Goal: Task Accomplishment & Management: Manage account settings

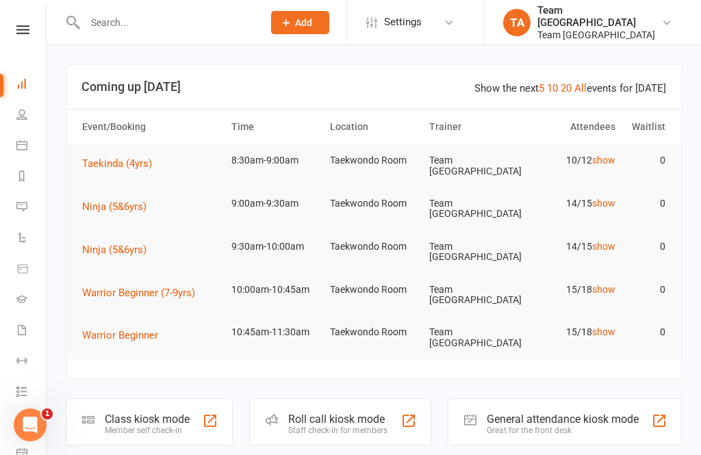
click at [23, 26] on icon at bounding box center [22, 29] width 13 height 9
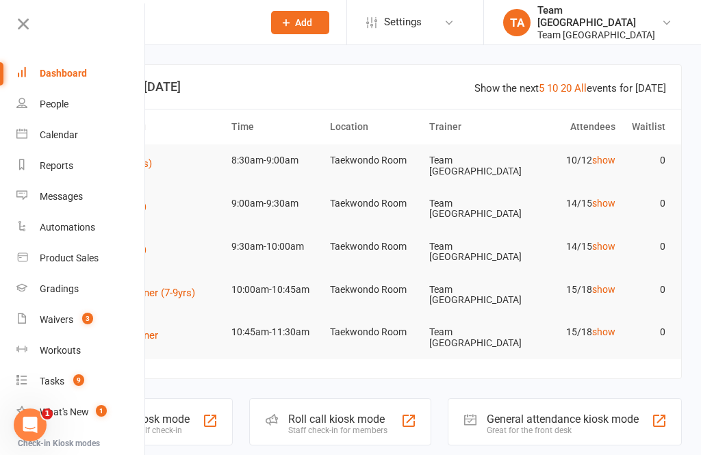
click at [67, 288] on div "Gradings" at bounding box center [59, 288] width 39 height 11
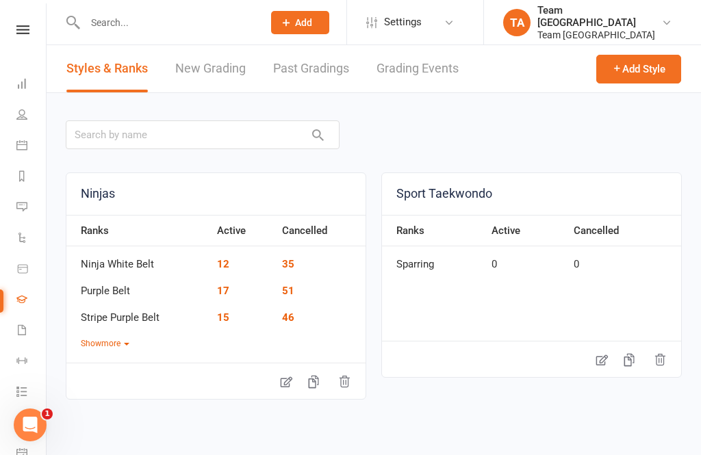
click at [425, 75] on link "Grading Events" at bounding box center [417, 68] width 82 height 47
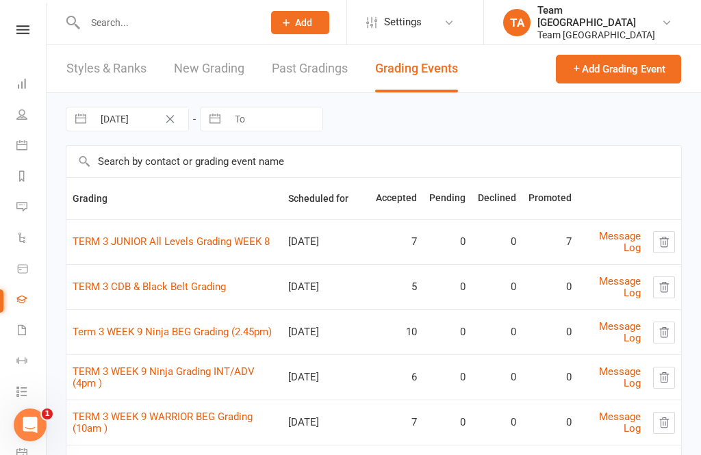
click at [172, 338] on link "Term 3 WEEK 9 Ninja BEG Grading (2.45pm)" at bounding box center [172, 332] width 199 height 12
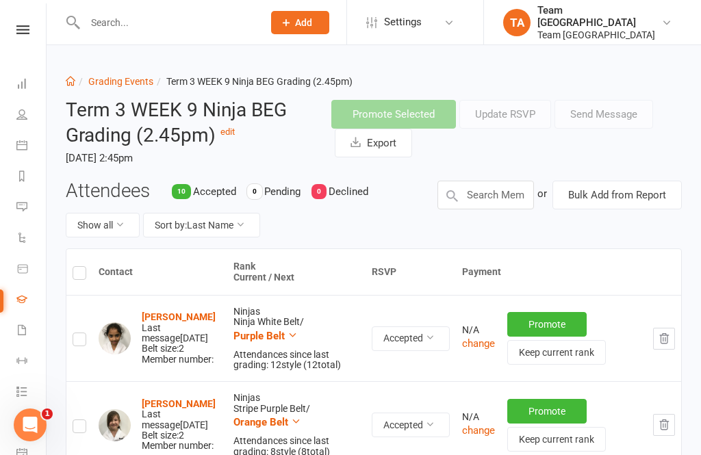
click at [240, 233] on button "Sort by: Last Name" at bounding box center [201, 225] width 117 height 25
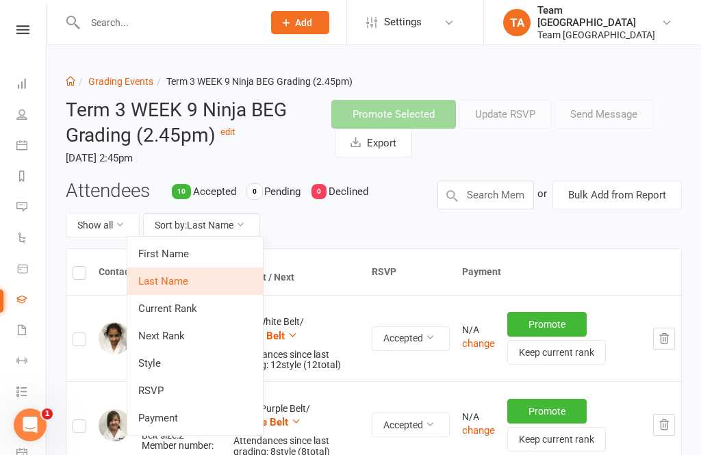
click at [185, 333] on link "Next Rank" at bounding box center [195, 335] width 136 height 27
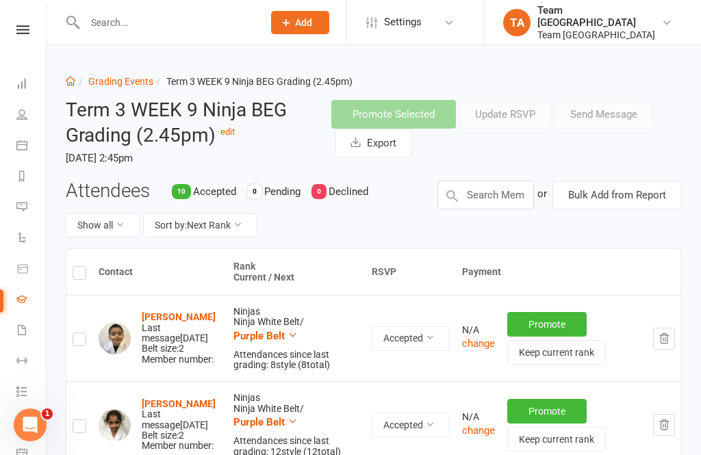
click at [125, 77] on link "Grading Events" at bounding box center [120, 81] width 65 height 11
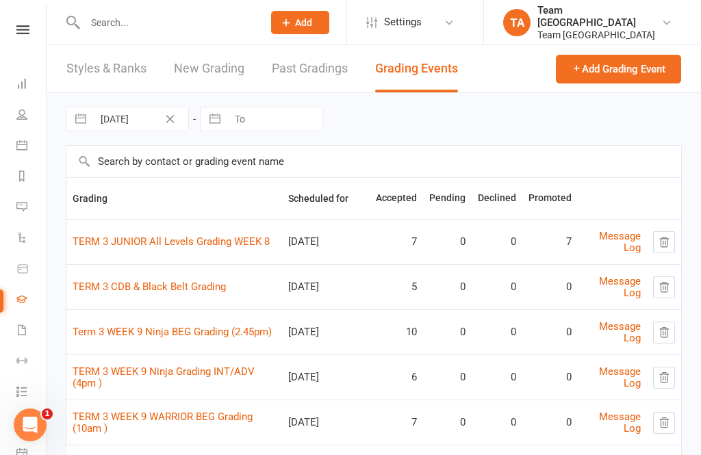
click at [207, 381] on link "TERM 3 WEEK 9 Ninja Grading INT/ADV (4pm )" at bounding box center [164, 377] width 182 height 24
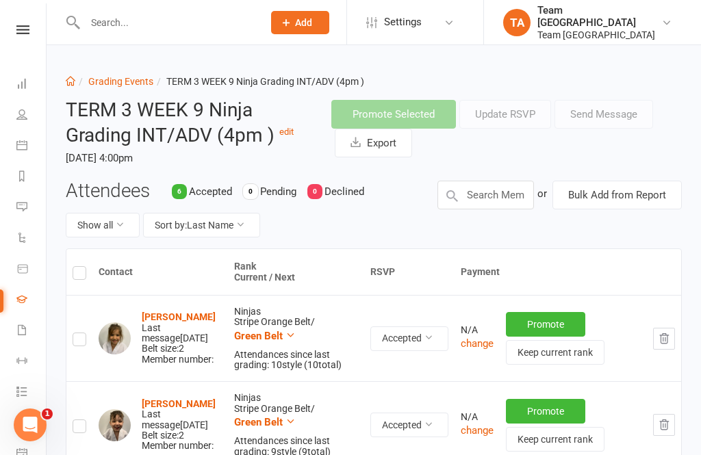
click at [234, 227] on button "Sort by: Last Name" at bounding box center [201, 225] width 117 height 25
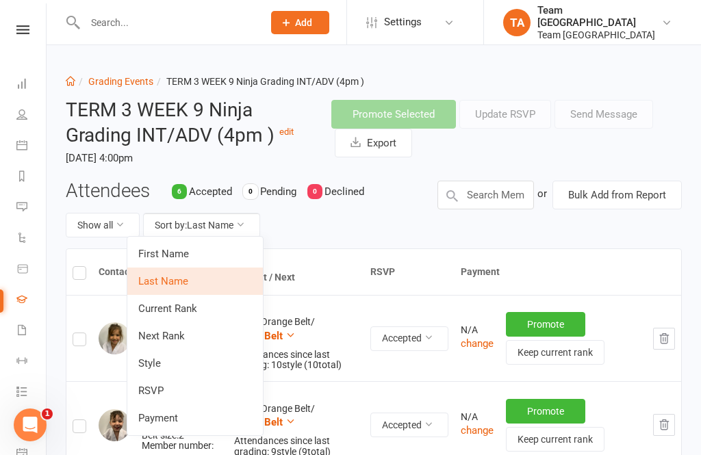
click at [198, 337] on link "Next Rank" at bounding box center [195, 335] width 136 height 27
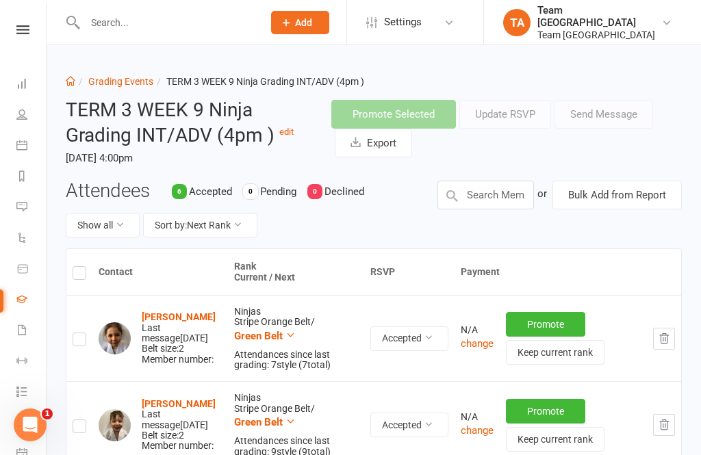
click at [126, 83] on link "Grading Events" at bounding box center [120, 81] width 65 height 11
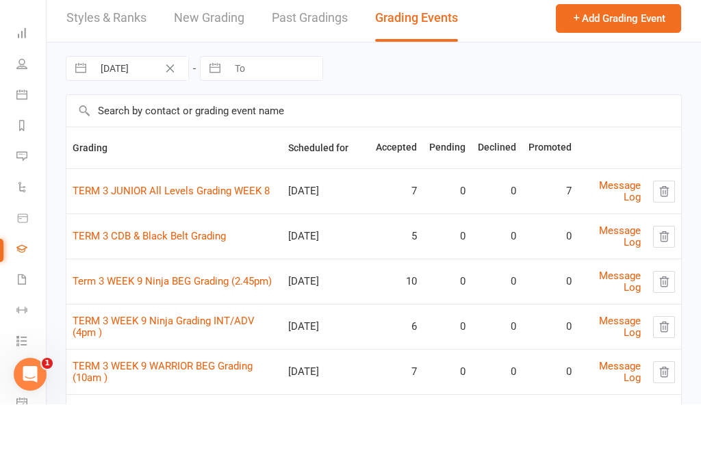
scroll to position [79, 0]
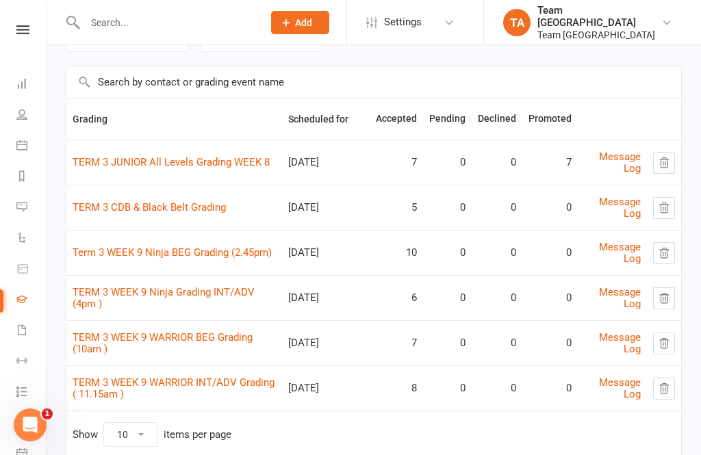
click at [190, 348] on link "TERM 3 WEEK 9 WARRIOR BEG Grading (10am )" at bounding box center [163, 343] width 180 height 24
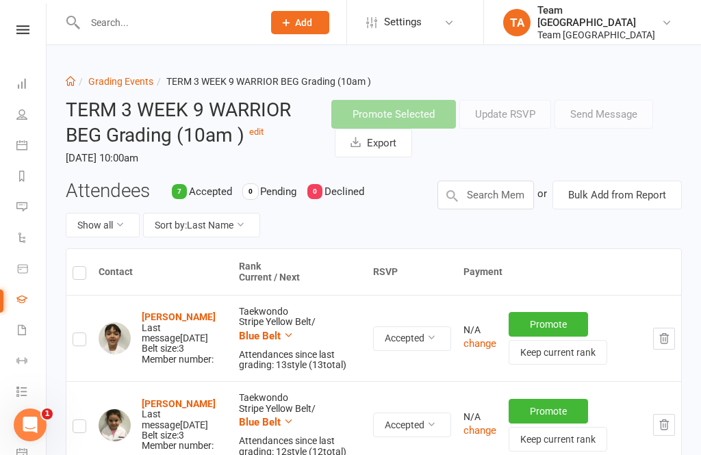
click at [245, 226] on icon at bounding box center [240, 225] width 10 height 10
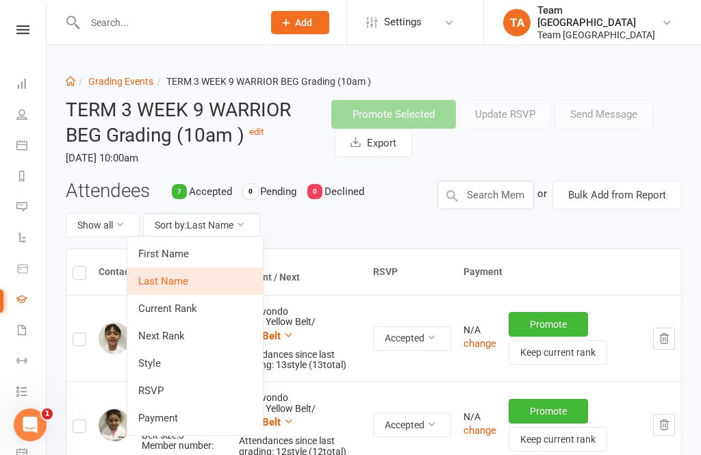
click at [176, 338] on link "Next Rank" at bounding box center [195, 335] width 136 height 27
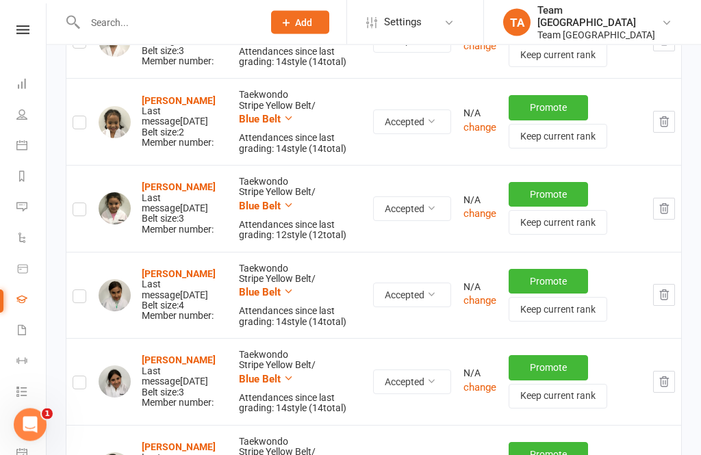
scroll to position [379, 0]
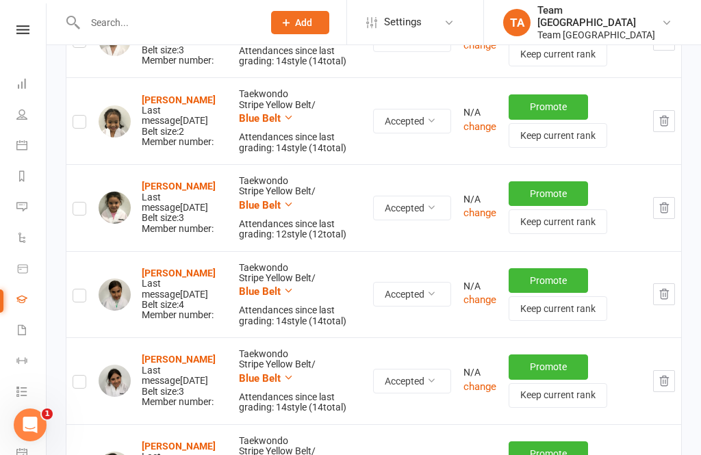
click at [212, 354] on strong "Sienna Lamantia" at bounding box center [179, 359] width 74 height 11
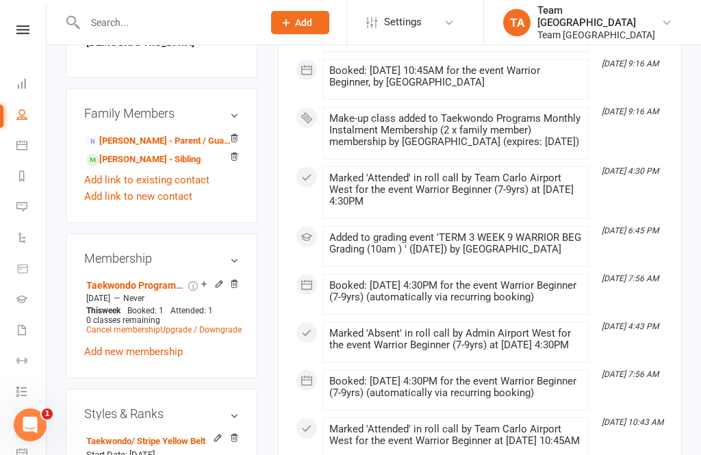
scroll to position [972, 0]
click at [215, 433] on icon at bounding box center [218, 438] width 10 height 10
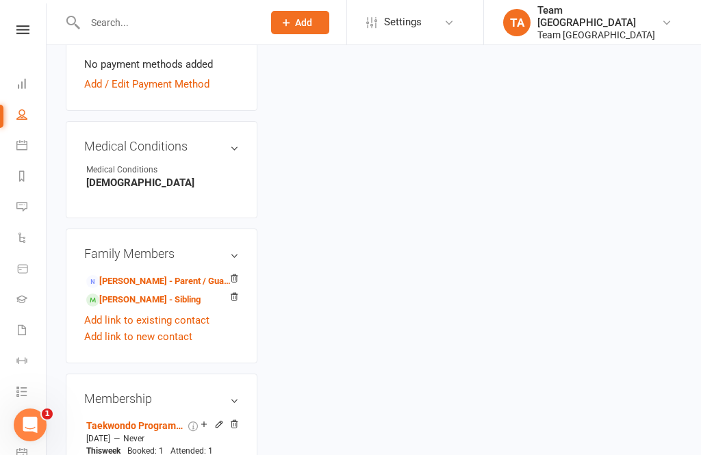
scroll to position [116, 0]
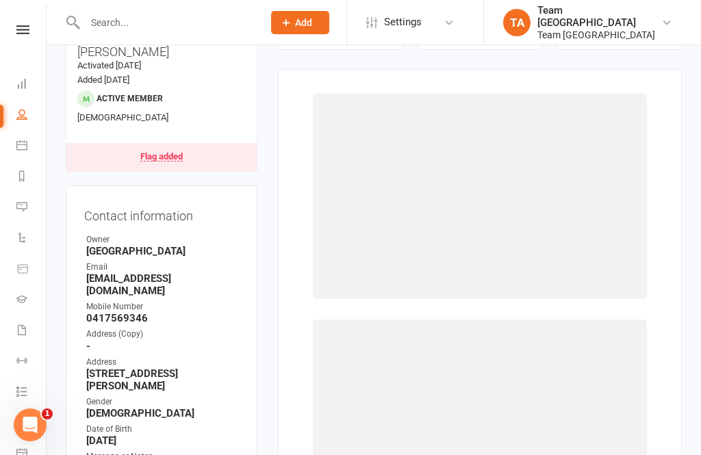
select select "1060"
select select "9921"
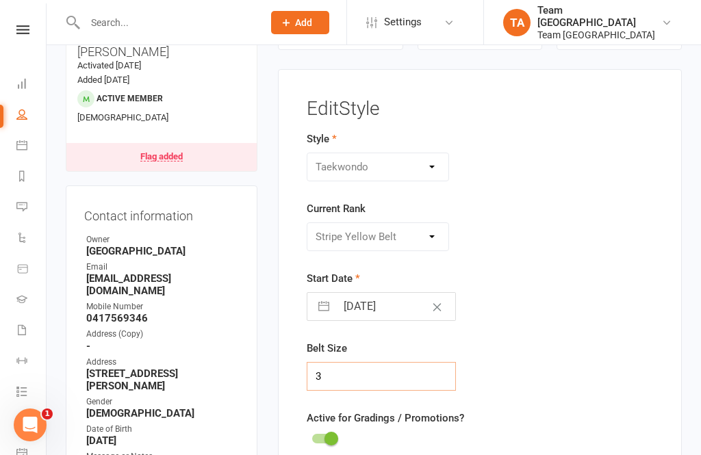
click at [346, 380] on input "3" at bounding box center [381, 376] width 149 height 29
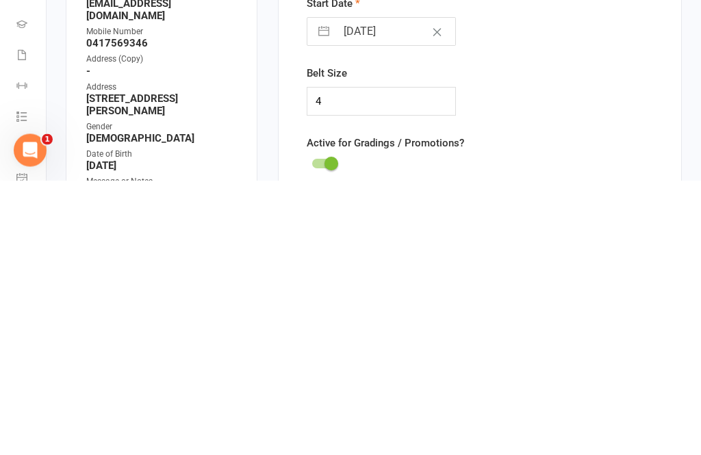
scroll to position [391, 0]
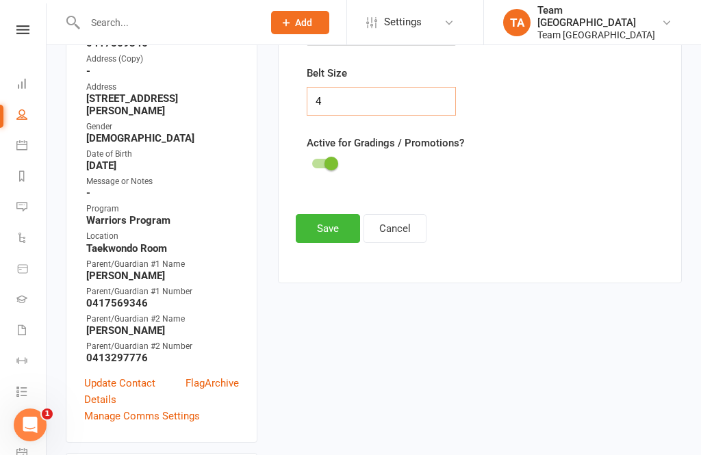
type input "4"
click at [334, 234] on button "Save" at bounding box center [328, 228] width 64 height 29
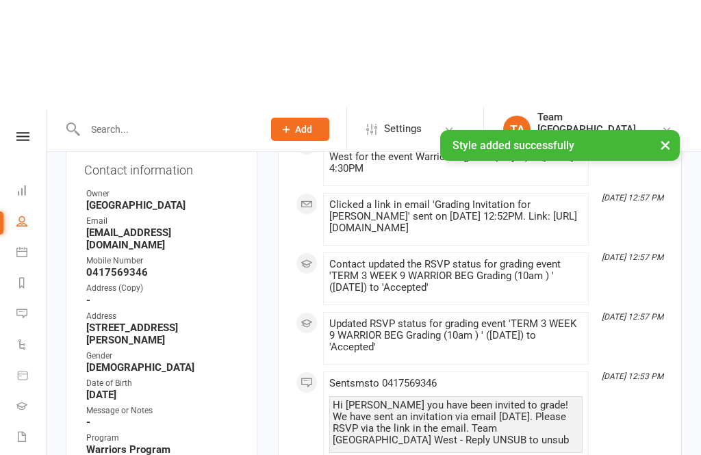
scroll to position [0, 0]
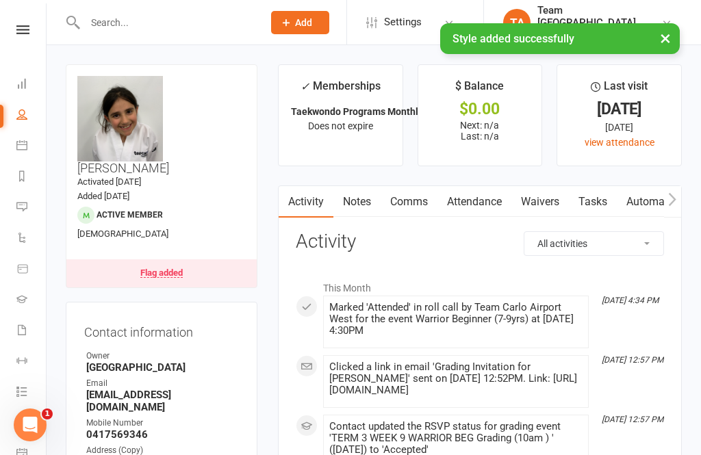
click at [31, 23] on div "× Style added successfully" at bounding box center [341, 23] width 683 height 0
click at [36, 23] on div "× Style added successfully" at bounding box center [341, 23] width 683 height 0
click at [34, 23] on div "× Style added successfully" at bounding box center [341, 23] width 683 height 0
click at [31, 21] on nav "Clubworx Dashboard People Calendar Reports Messages Automations Product Sales G…" at bounding box center [23, 230] width 47 height 455
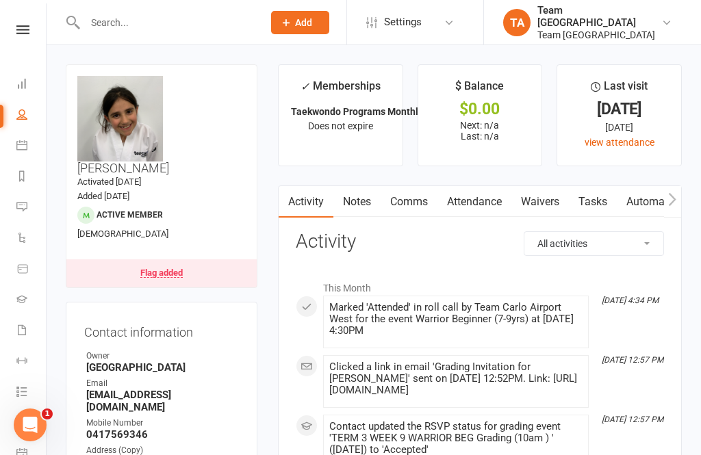
click at [38, 33] on link at bounding box center [23, 29] width 49 height 9
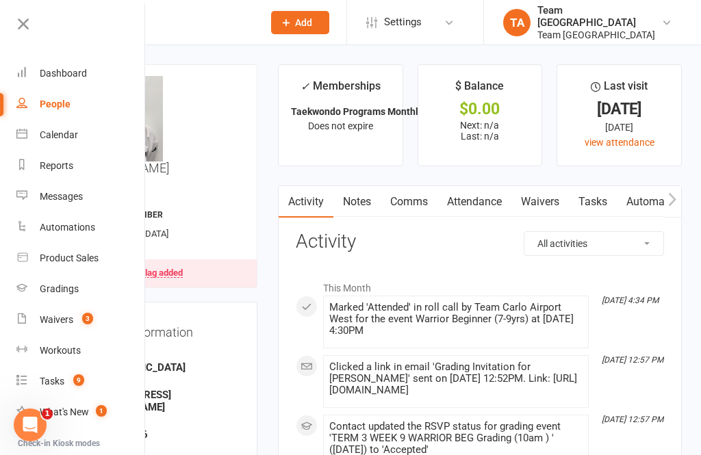
click at [67, 281] on link "Gradings" at bounding box center [80, 289] width 129 height 31
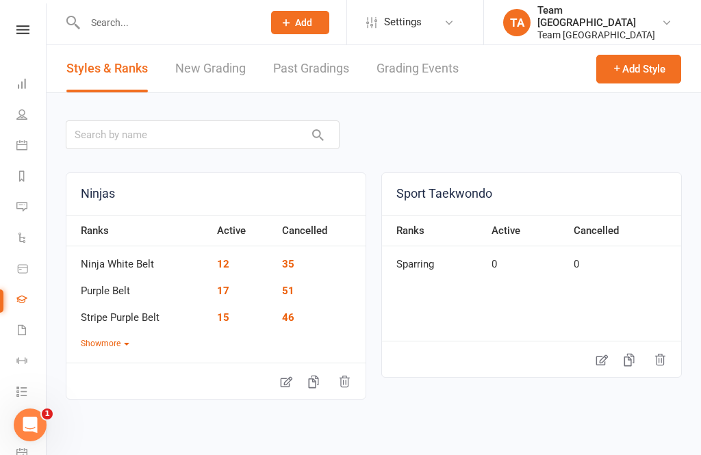
click at [415, 68] on link "Grading Events" at bounding box center [417, 68] width 82 height 47
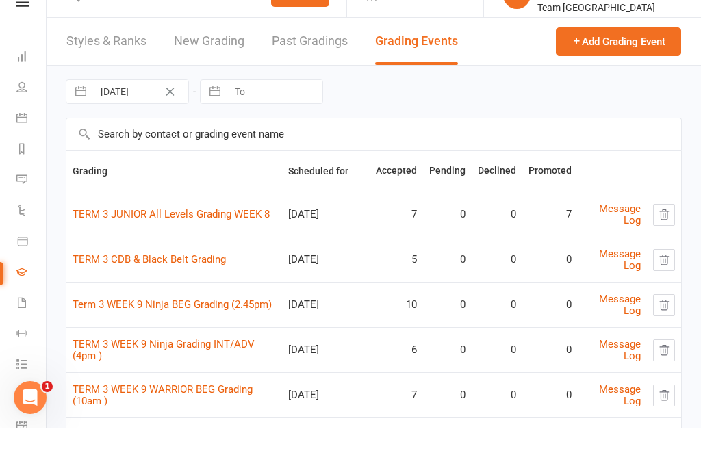
scroll to position [79, 0]
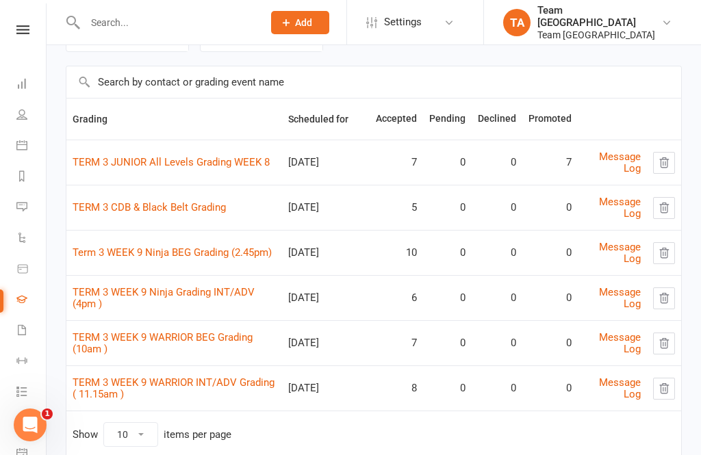
click at [179, 350] on link "TERM 3 WEEK 9 WARRIOR BEG Grading (10am )" at bounding box center [163, 343] width 180 height 24
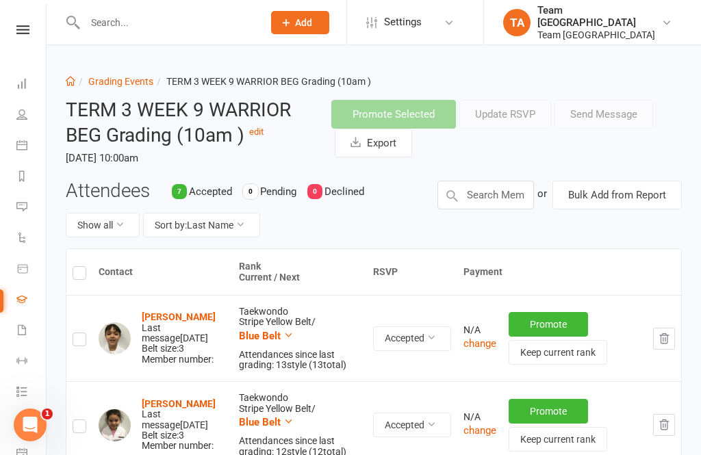
click at [243, 224] on icon at bounding box center [240, 225] width 10 height 10
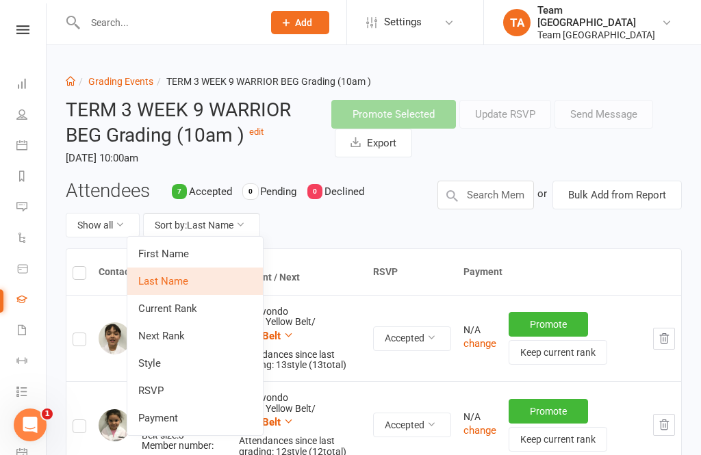
click at [190, 339] on link "Next Rank" at bounding box center [195, 335] width 136 height 27
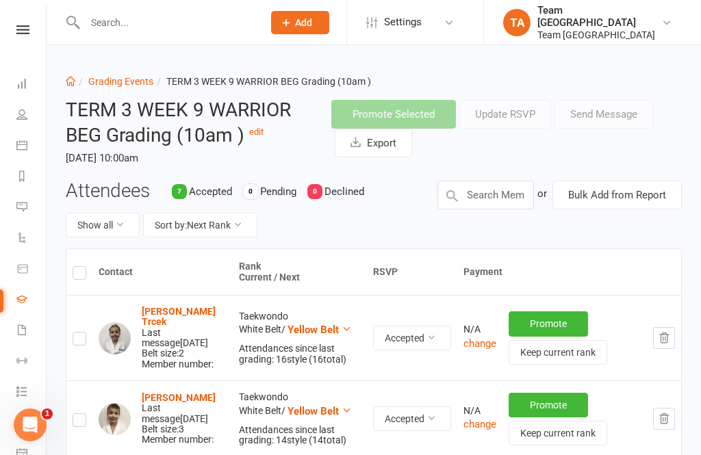
click at [124, 82] on link "Grading Events" at bounding box center [120, 81] width 65 height 11
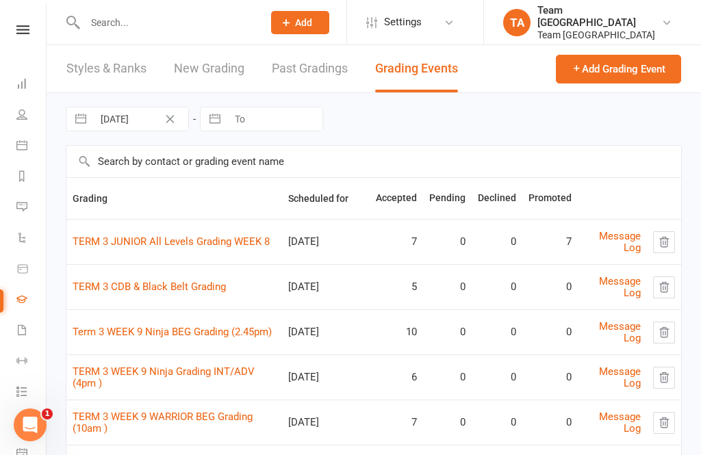
click at [161, 425] on link "TERM 3 WEEK 9 WARRIOR BEG Grading (10am )" at bounding box center [163, 423] width 180 height 24
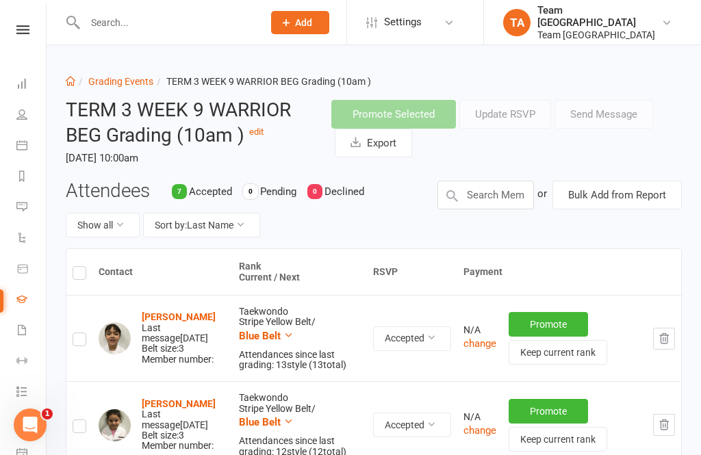
click at [131, 76] on link "Grading Events" at bounding box center [120, 81] width 65 height 11
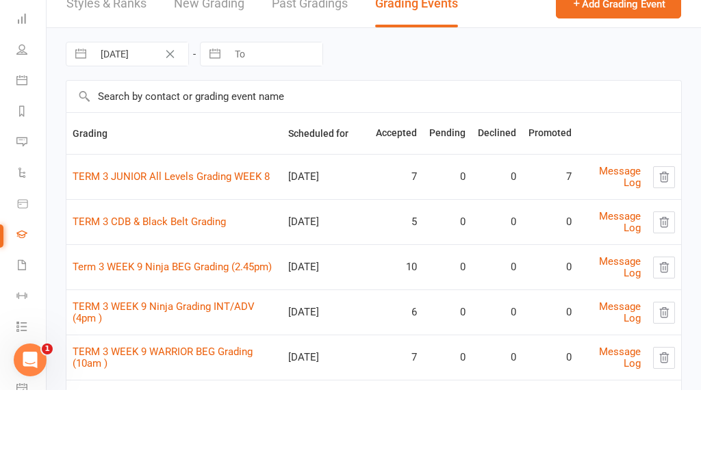
scroll to position [79, 0]
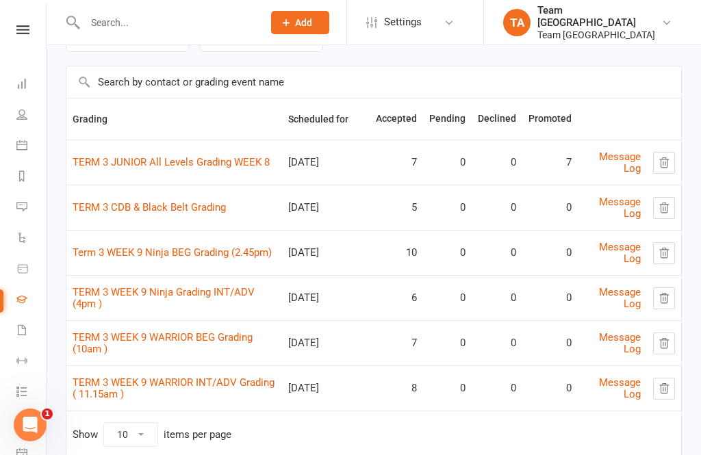
click at [216, 387] on link "TERM 3 WEEK 9 WARRIOR INT/ADV Grading ( 11.15am )" at bounding box center [174, 388] width 202 height 24
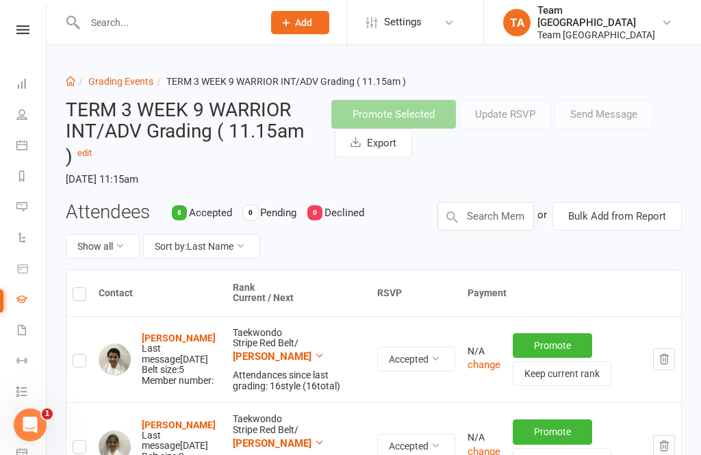
click at [244, 243] on icon at bounding box center [240, 246] width 10 height 10
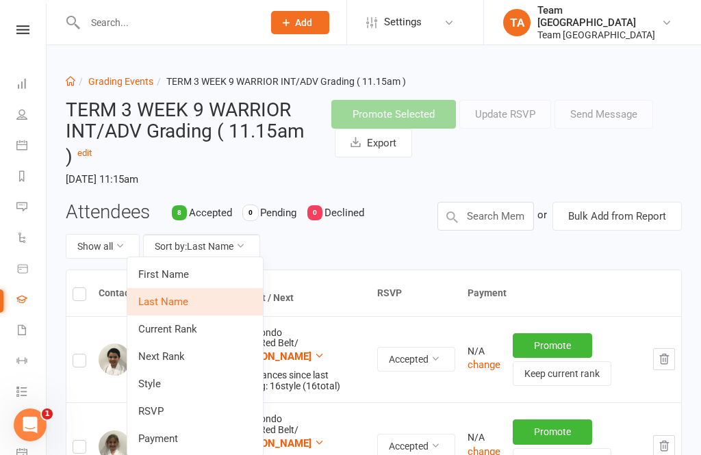
click at [184, 355] on link "Next Rank" at bounding box center [195, 356] width 136 height 27
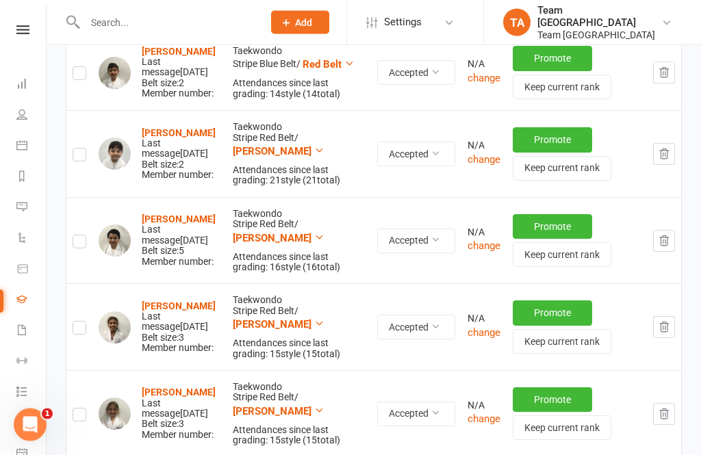
scroll to position [433, 0]
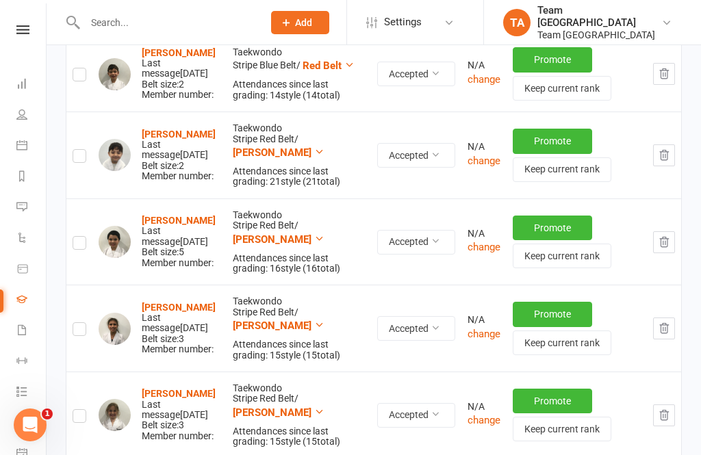
click at [205, 215] on strong "Xavier Barkachi" at bounding box center [179, 220] width 74 height 11
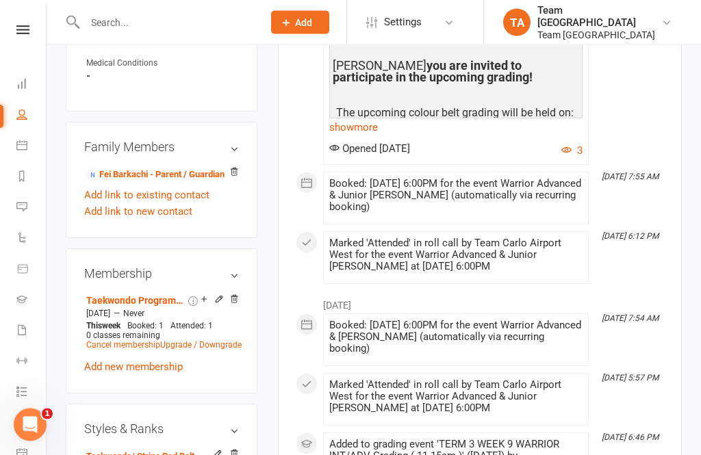
scroll to position [912, 0]
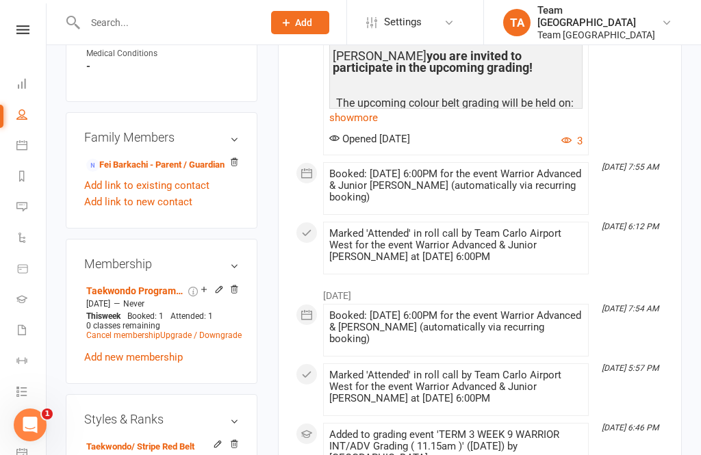
click at [213, 441] on icon at bounding box center [218, 446] width 10 height 10
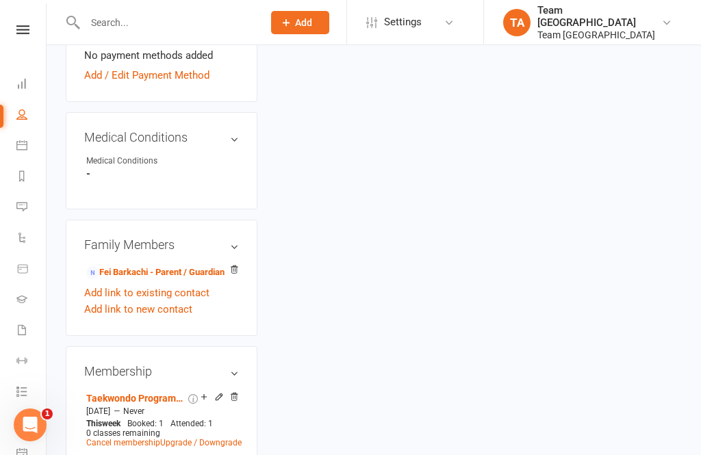
scroll to position [116, 0]
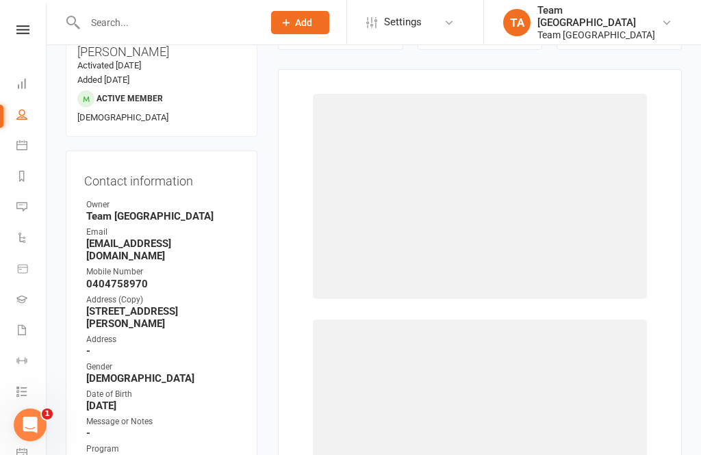
select select "1060"
select select "9925"
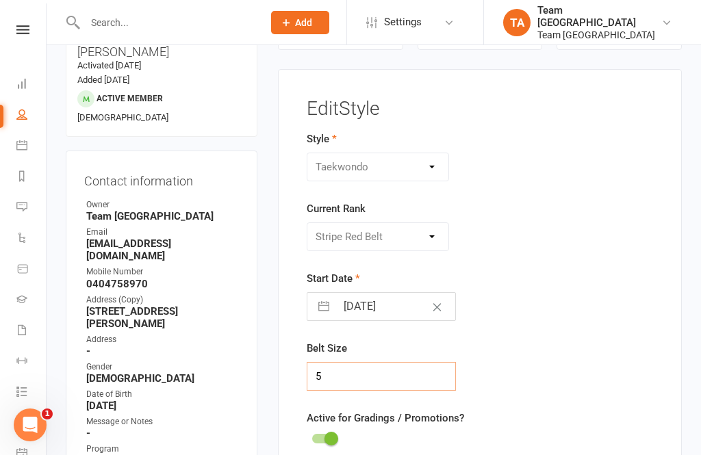
click at [354, 389] on input "5" at bounding box center [381, 376] width 149 height 29
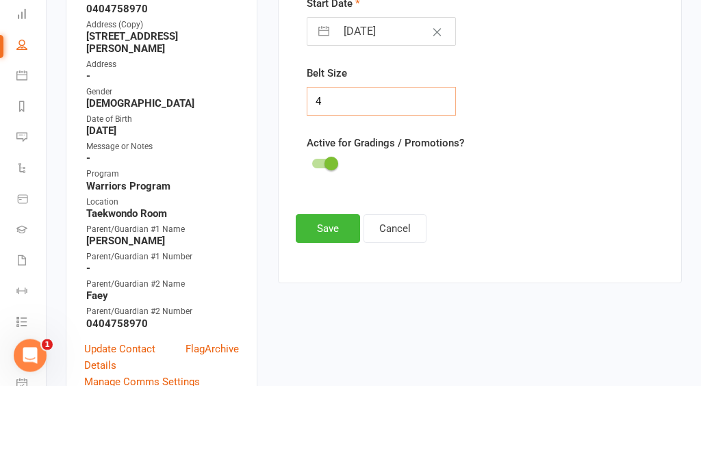
scroll to position [344, 0]
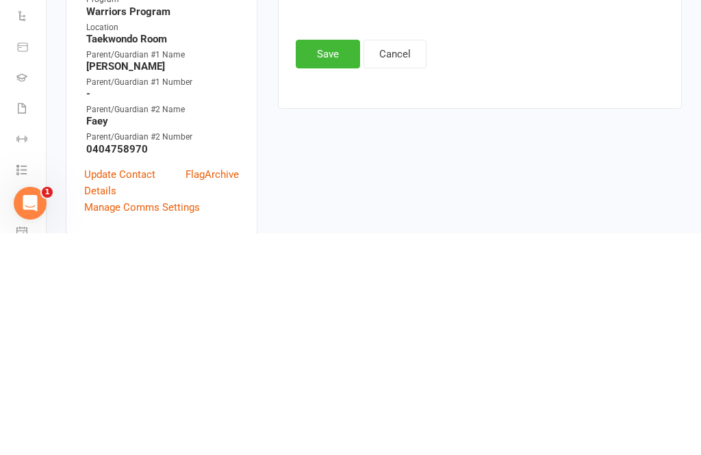
type input "4"
click at [329, 261] on button "Save" at bounding box center [328, 275] width 64 height 29
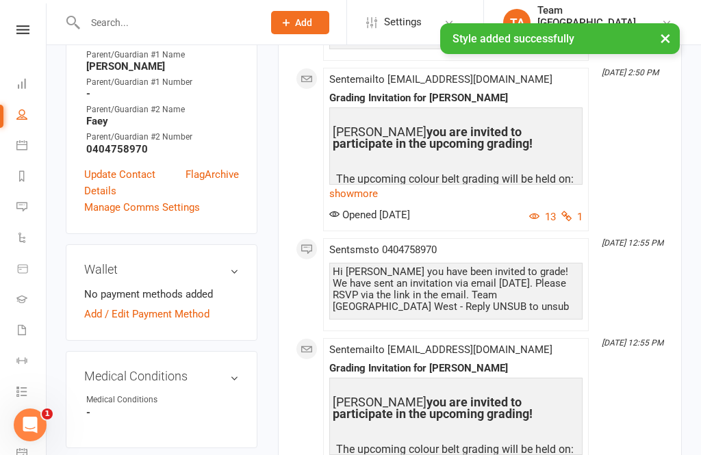
click at [22, 23] on div "× Style added successfully" at bounding box center [341, 23] width 683 height 0
click at [23, 23] on div "× Style added successfully" at bounding box center [341, 23] width 683 height 0
click at [31, 23] on div "× Style added successfully" at bounding box center [341, 23] width 683 height 0
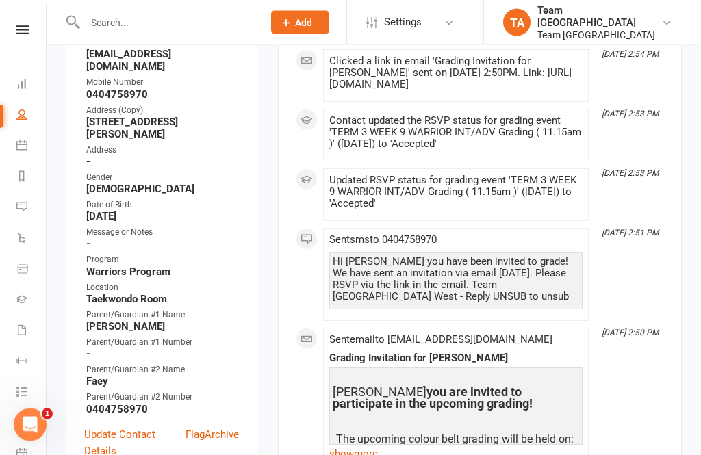
scroll to position [303, 0]
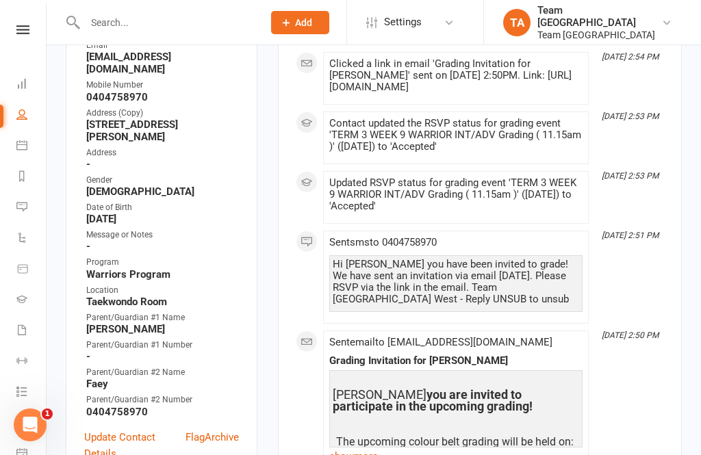
click at [29, 27] on link at bounding box center [23, 29] width 49 height 9
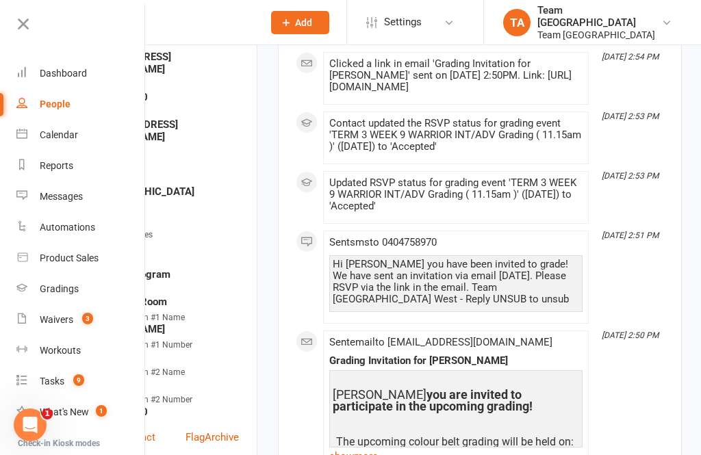
click at [70, 289] on div "Gradings" at bounding box center [59, 288] width 39 height 11
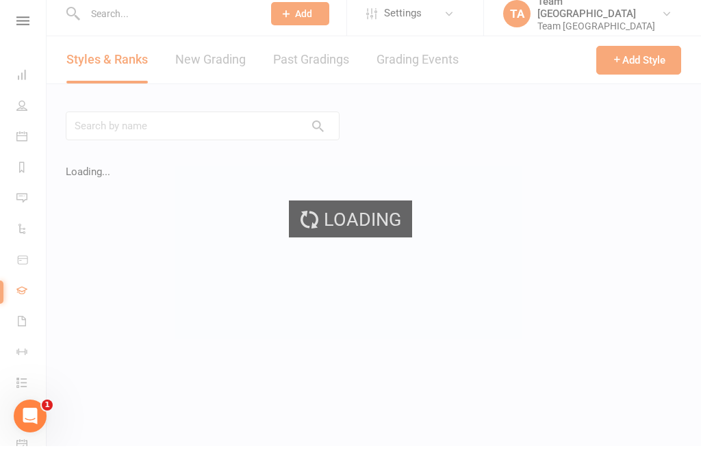
scroll to position [9, 0]
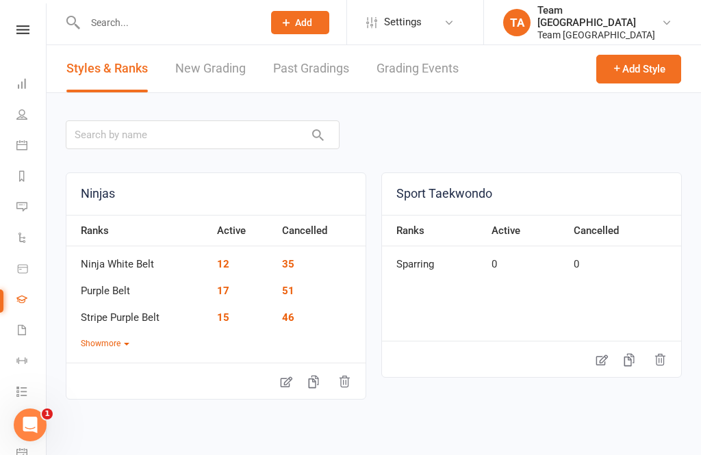
click at [424, 55] on link "Grading Events" at bounding box center [417, 68] width 82 height 47
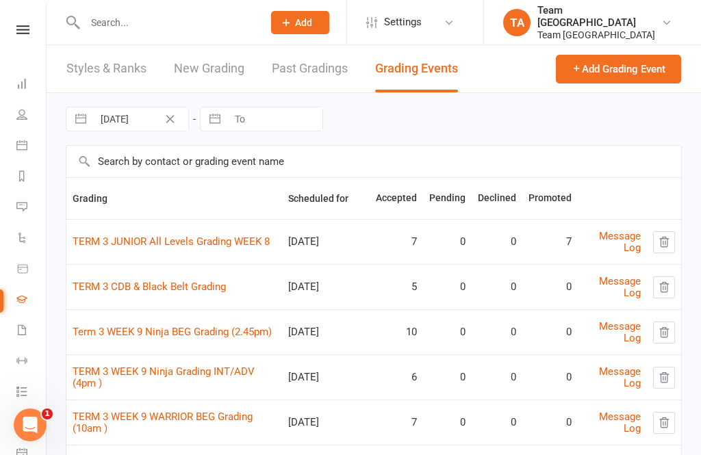
scroll to position [79, 0]
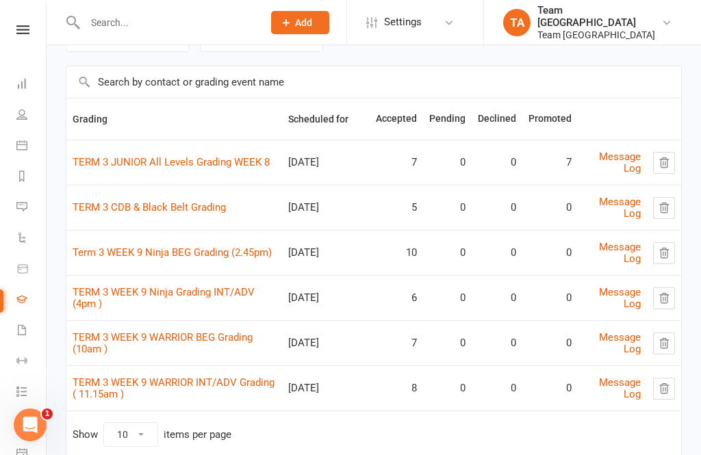
click at [198, 385] on link "TERM 3 WEEK 9 WARRIOR INT/ADV Grading ( 11.15am )" at bounding box center [174, 388] width 202 height 24
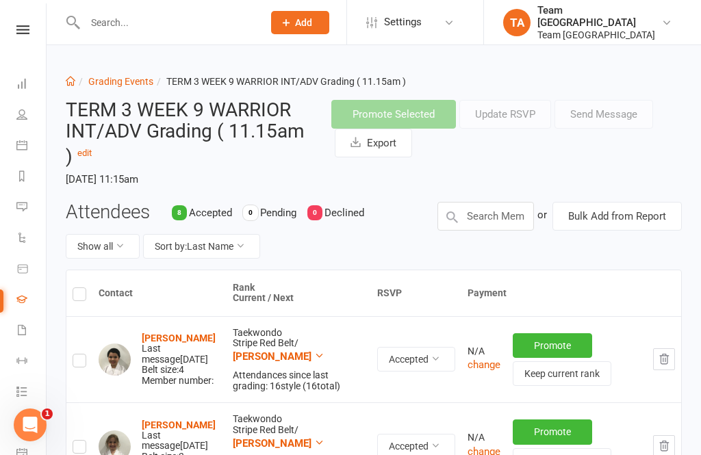
click at [245, 244] on icon at bounding box center [240, 246] width 10 height 10
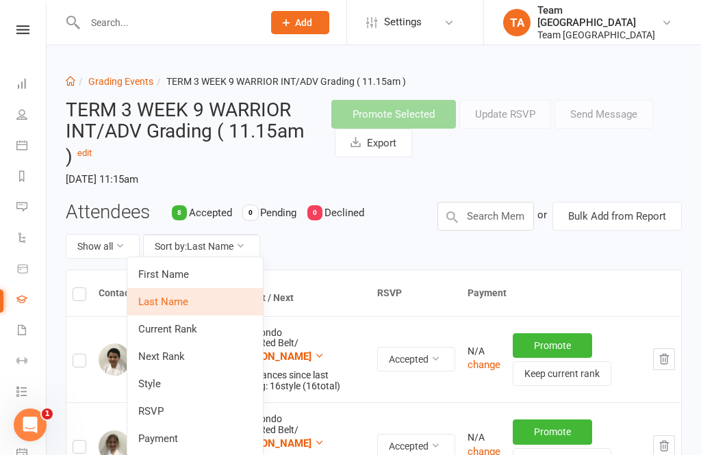
click at [205, 354] on link "Next Rank" at bounding box center [195, 356] width 136 height 27
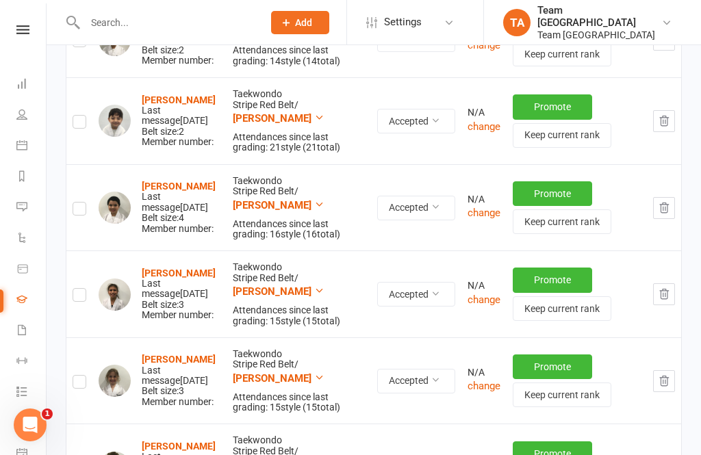
scroll to position [386, 0]
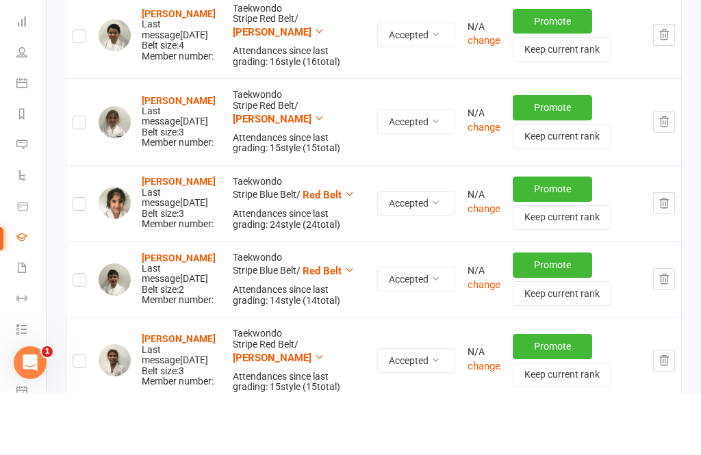
scroll to position [403, 0]
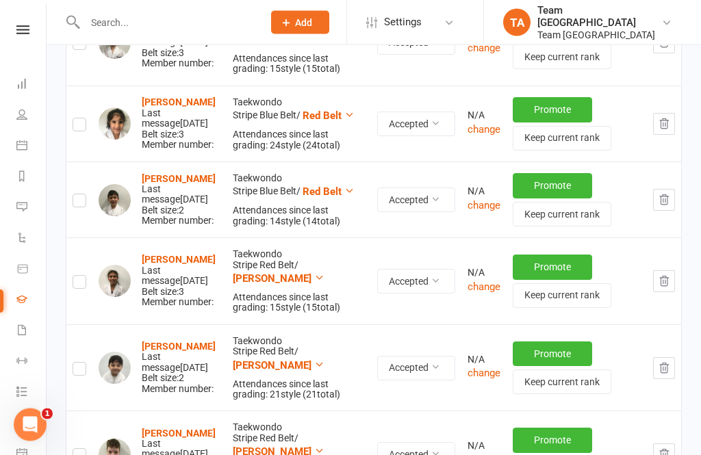
click at [205, 341] on strong "[PERSON_NAME]" at bounding box center [179, 346] width 74 height 11
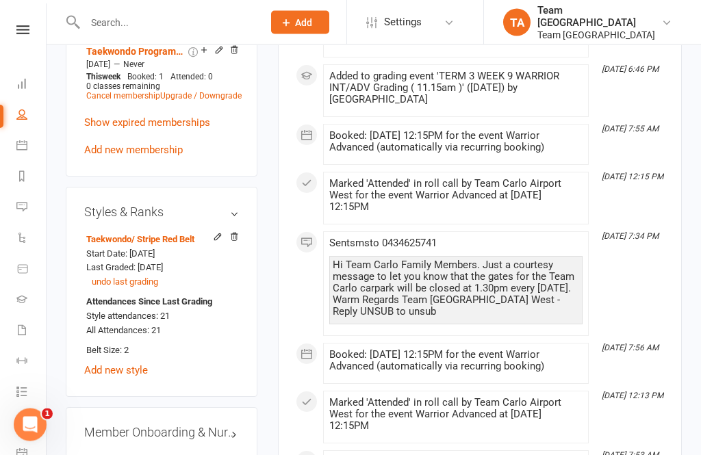
scroll to position [1176, 0]
click at [209, 233] on div at bounding box center [222, 239] width 33 height 12
click at [213, 233] on icon at bounding box center [218, 238] width 10 height 10
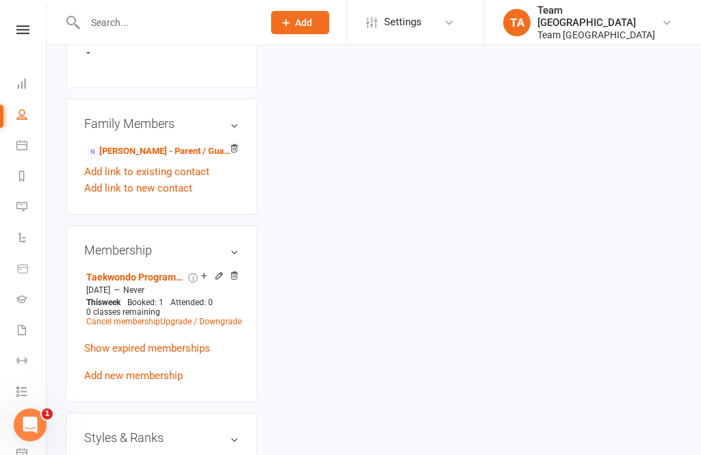
scroll to position [116, 0]
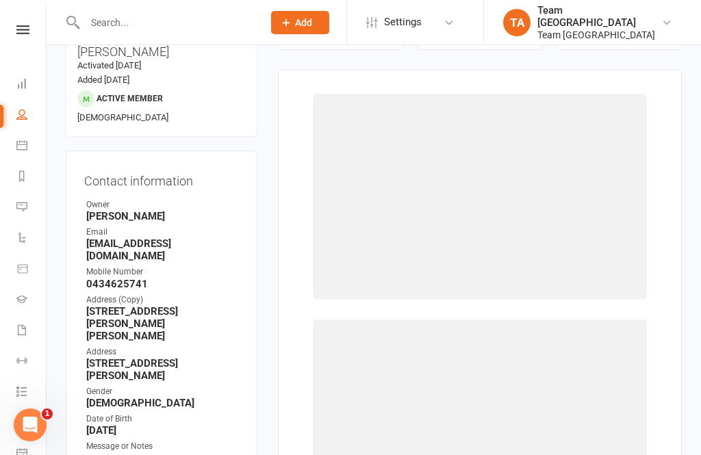
select select "1060"
select select "9925"
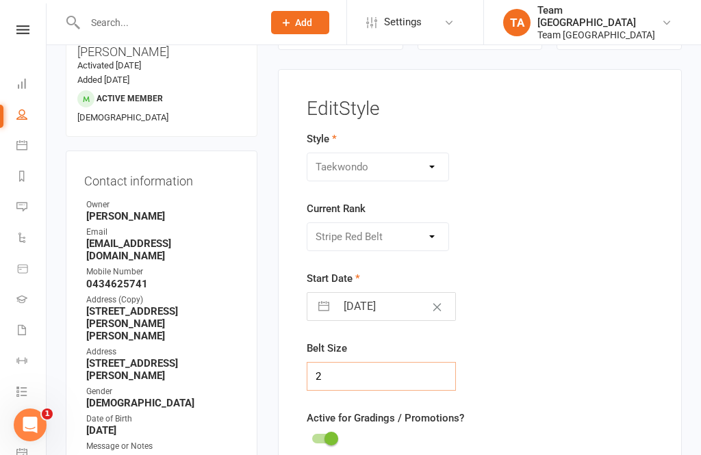
click at [354, 378] on input "2" at bounding box center [381, 376] width 149 height 29
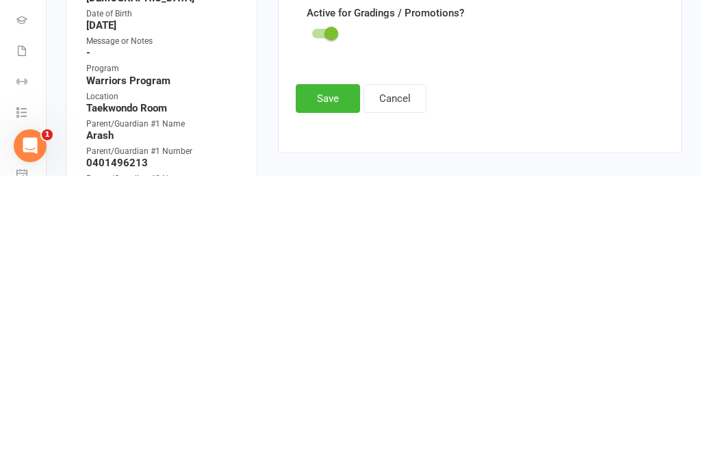
type input "3"
click at [327, 363] on button "Save" at bounding box center [328, 377] width 64 height 29
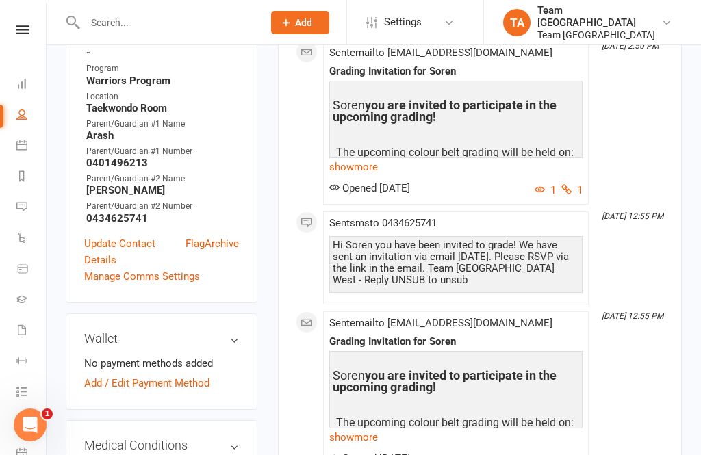
click at [31, 26] on link at bounding box center [23, 29] width 49 height 9
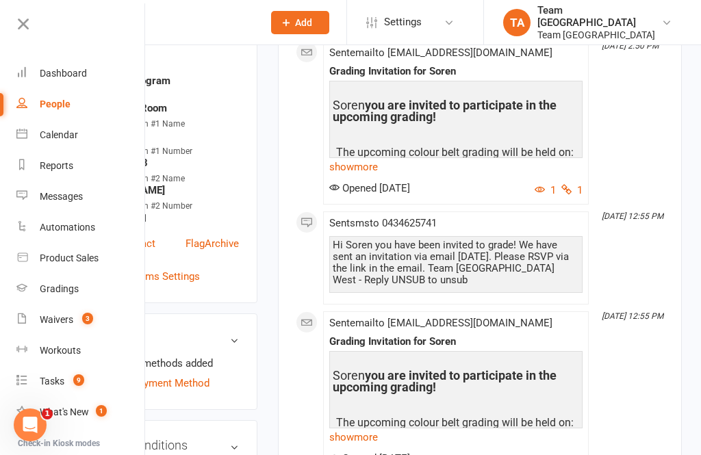
click at [74, 293] on div "Gradings" at bounding box center [59, 288] width 39 height 11
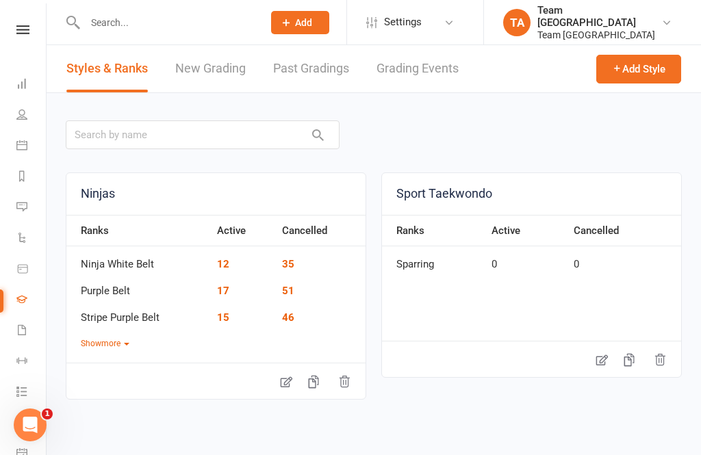
click at [426, 63] on link "Grading Events" at bounding box center [417, 68] width 82 height 47
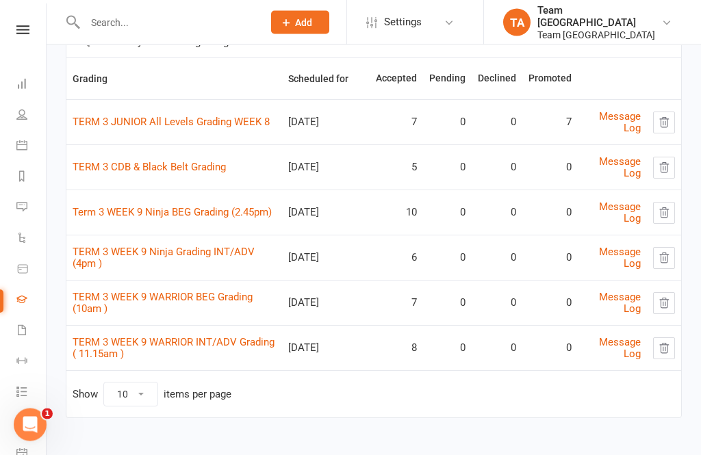
scroll to position [123, 0]
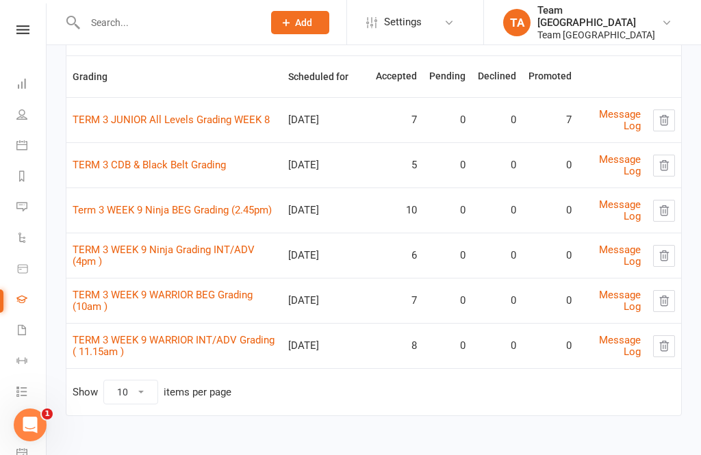
click at [237, 346] on link "TERM 3 WEEK 9 WARRIOR INT/ADV Grading ( 11.15am )" at bounding box center [174, 346] width 202 height 24
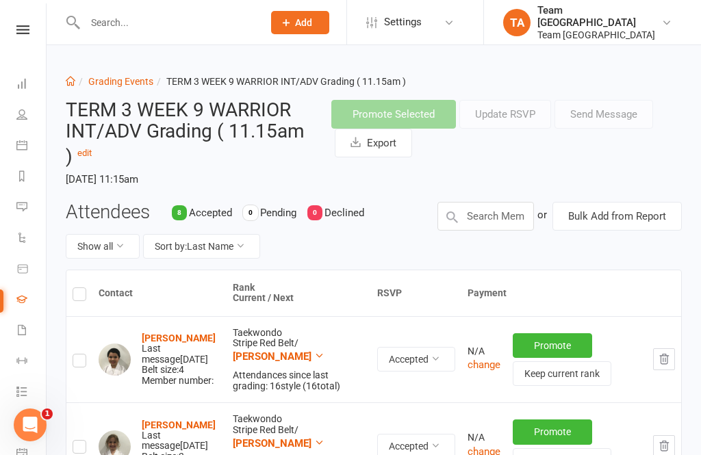
click at [248, 253] on button "Sort by: Last Name" at bounding box center [201, 246] width 117 height 25
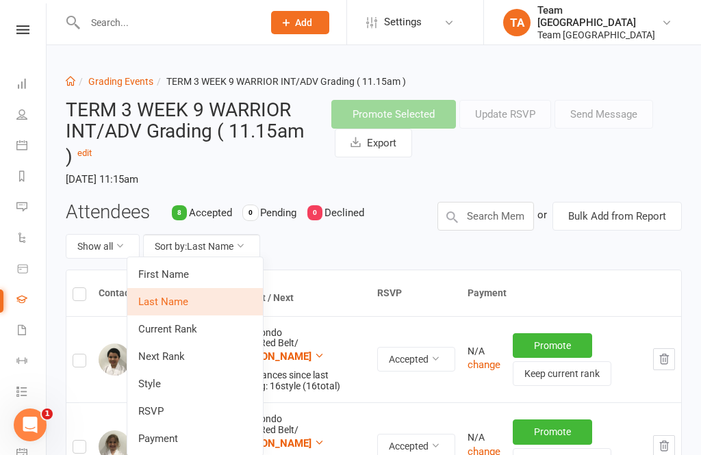
click at [197, 357] on link "Next Rank" at bounding box center [195, 356] width 136 height 27
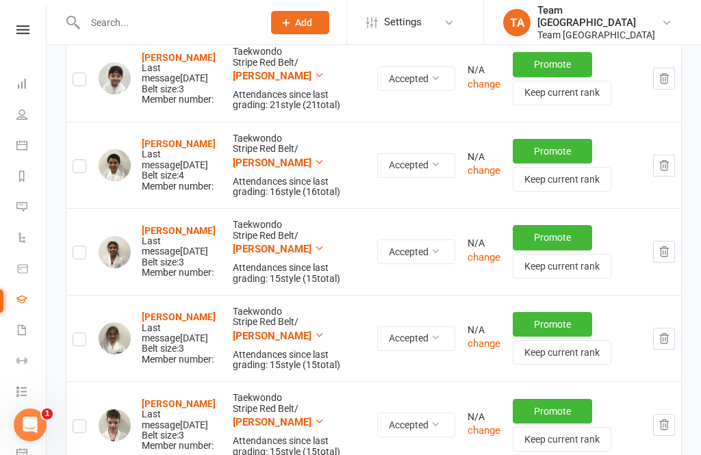
scroll to position [512, 0]
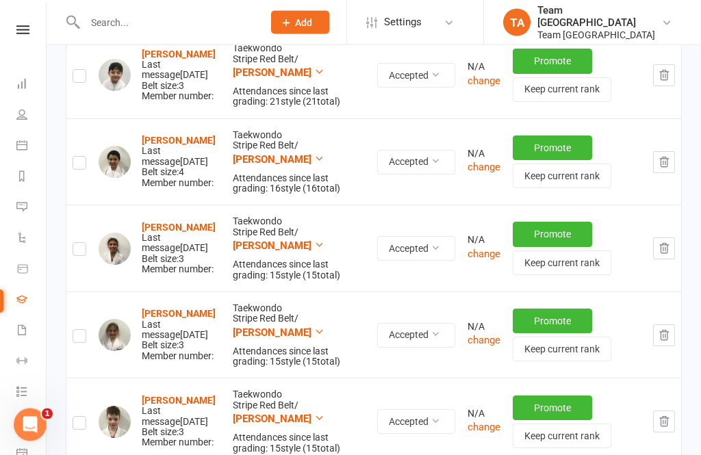
click at [190, 396] on strong "Jordan Klifunis" at bounding box center [179, 401] width 74 height 11
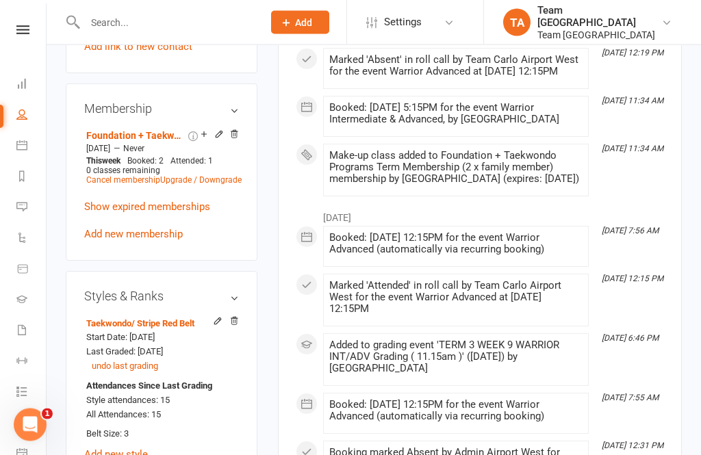
scroll to position [1046, 0]
click at [217, 316] on icon at bounding box center [218, 321] width 10 height 10
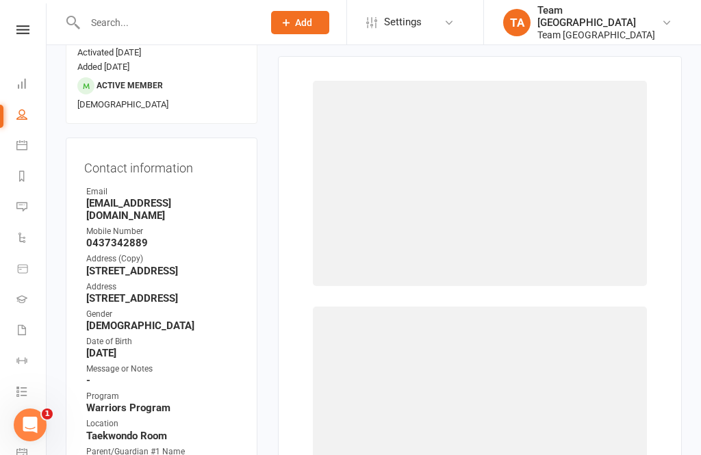
scroll to position [116, 0]
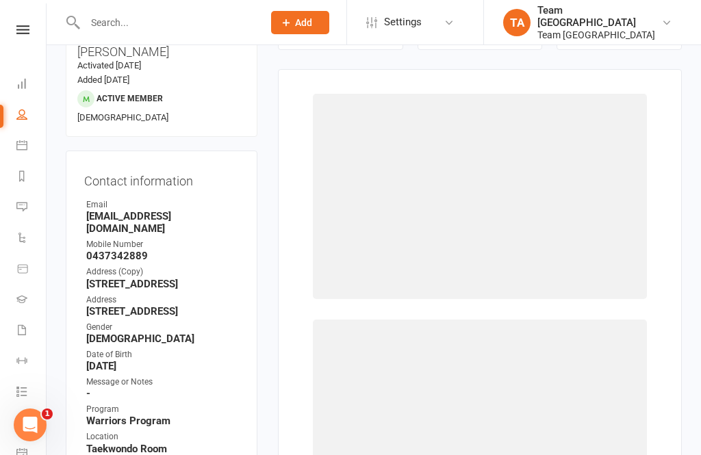
select select "1060"
select select "9925"
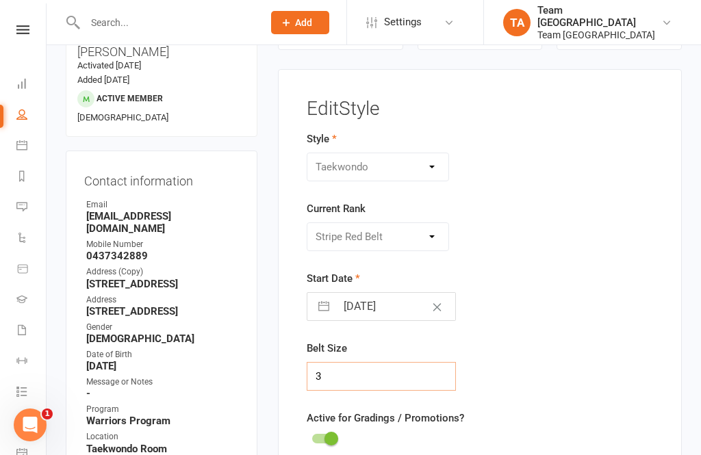
click at [357, 388] on input "3" at bounding box center [381, 376] width 149 height 29
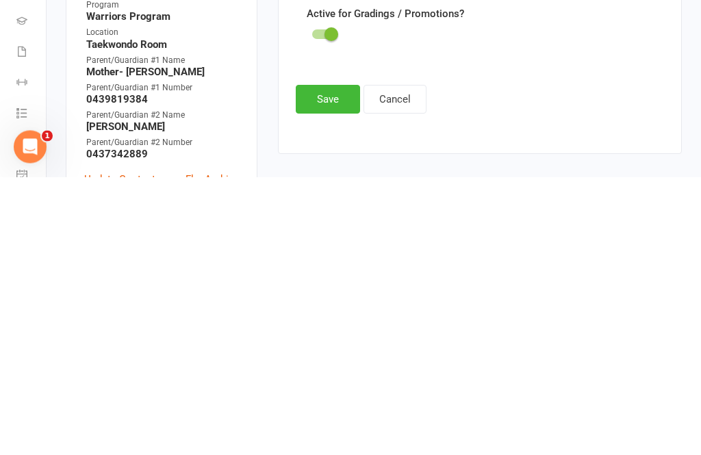
type input "4"
click at [334, 363] on button "Save" at bounding box center [328, 377] width 64 height 29
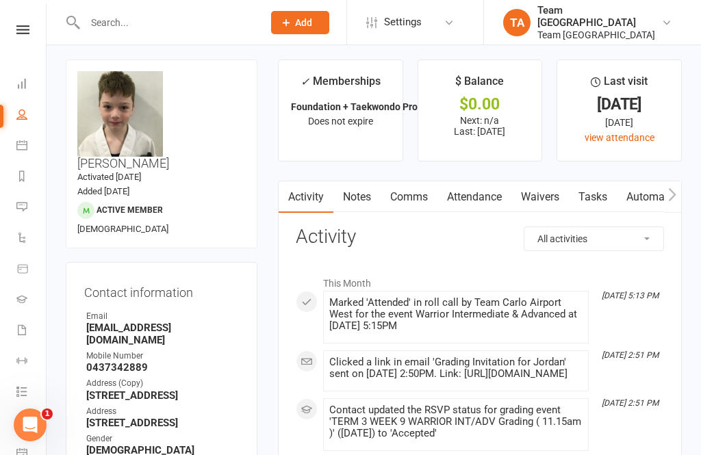
scroll to position [0, 0]
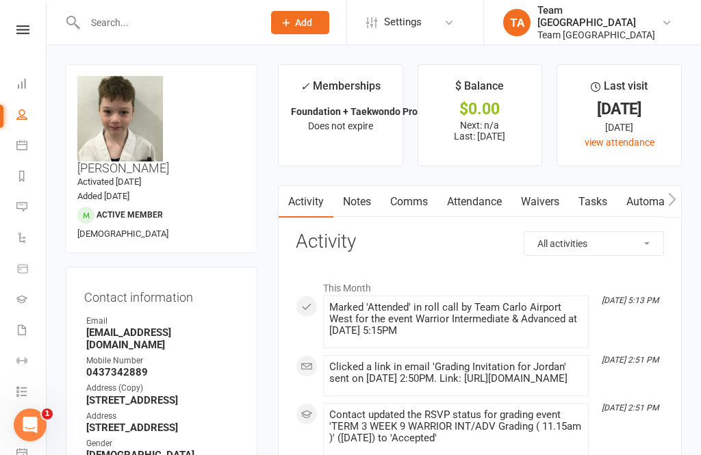
click at [23, 22] on nav "Clubworx Dashboard People Calendar Reports Messages Automations Product Sales G…" at bounding box center [23, 230] width 47 height 455
click at [33, 18] on nav "Clubworx Dashboard People Calendar Reports Messages Automations Product Sales G…" at bounding box center [23, 230] width 47 height 455
click at [24, 33] on icon at bounding box center [22, 29] width 13 height 9
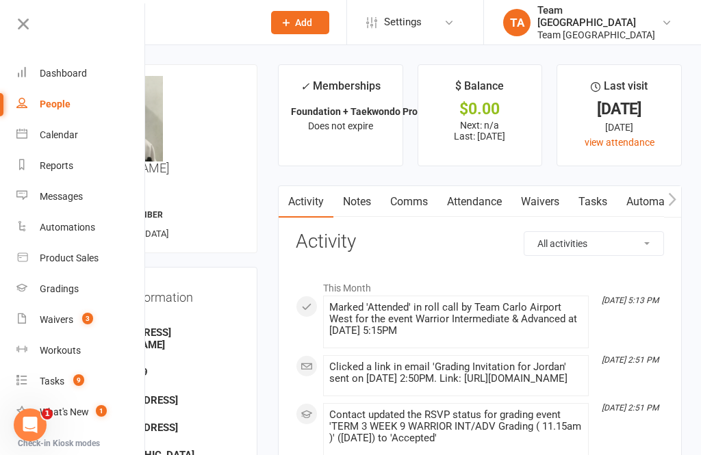
click at [74, 134] on div "Calendar" at bounding box center [59, 134] width 38 height 11
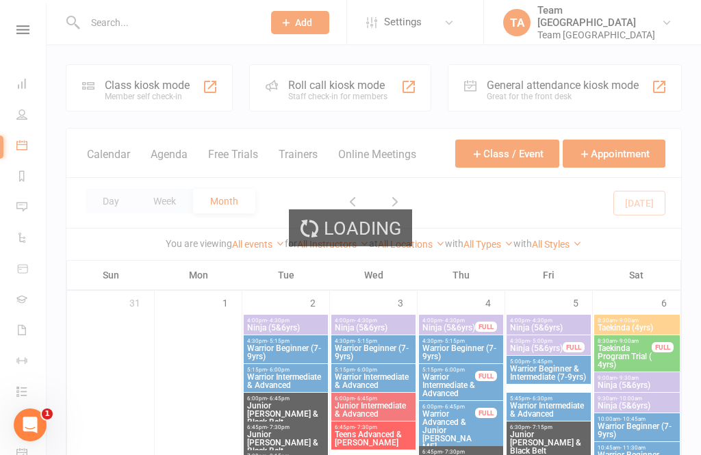
click at [103, 201] on button "Day" at bounding box center [111, 201] width 51 height 25
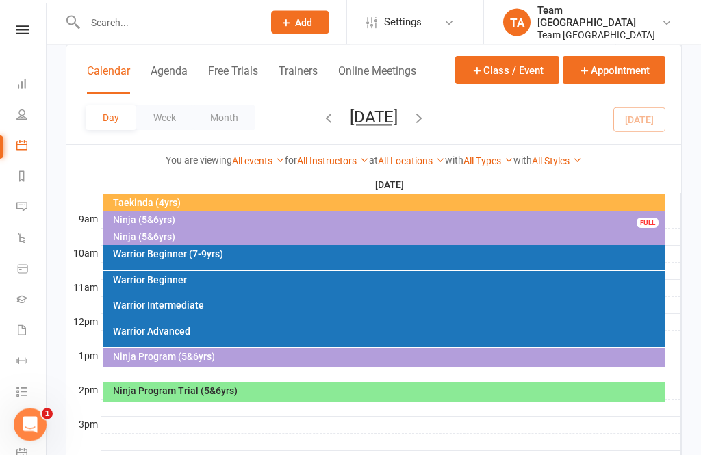
scroll to position [422, 0]
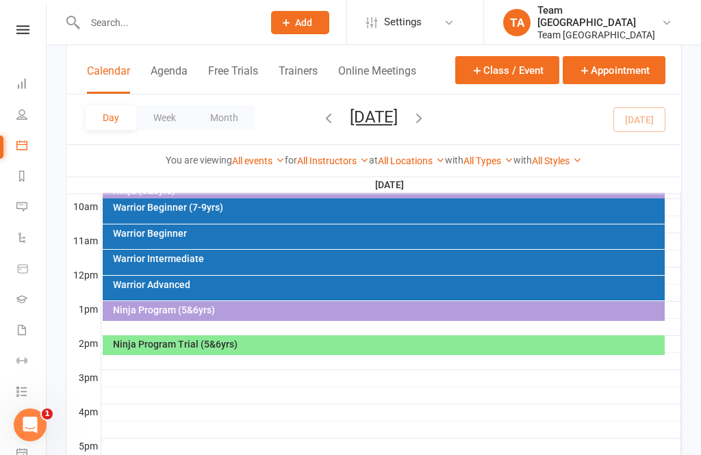
click at [398, 113] on button "[DATE]" at bounding box center [374, 116] width 48 height 19
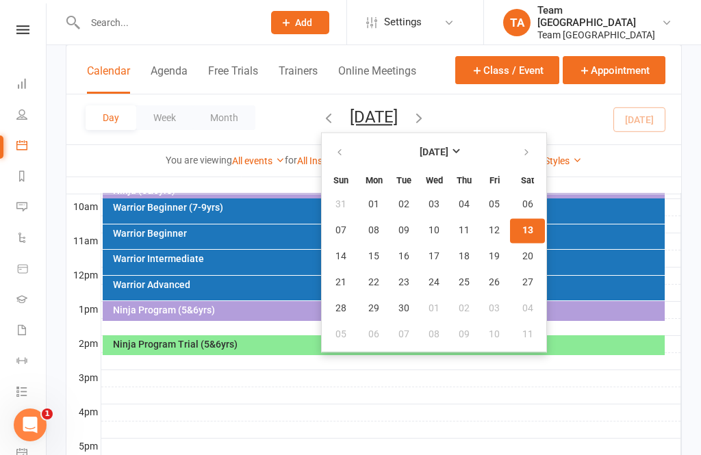
click at [510, 227] on button "13" at bounding box center [527, 230] width 35 height 25
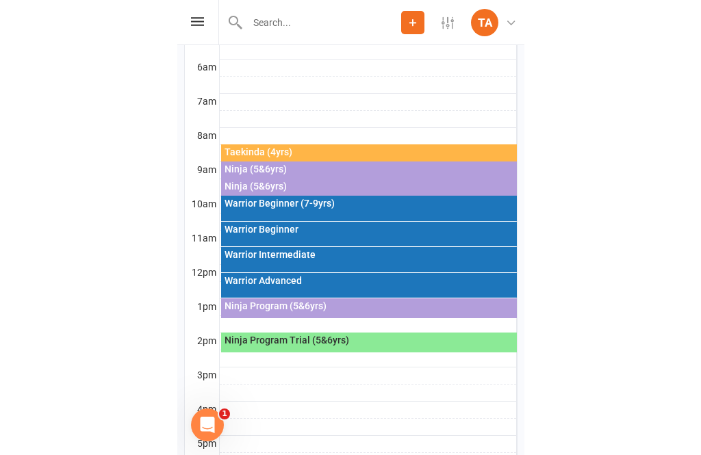
scroll to position [422, 0]
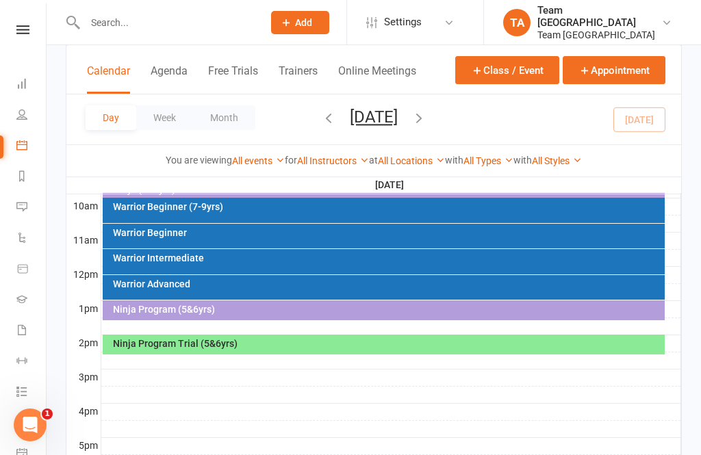
click at [428, 335] on div "Ninja Program Trial (5&6yrs)" at bounding box center [384, 345] width 563 height 20
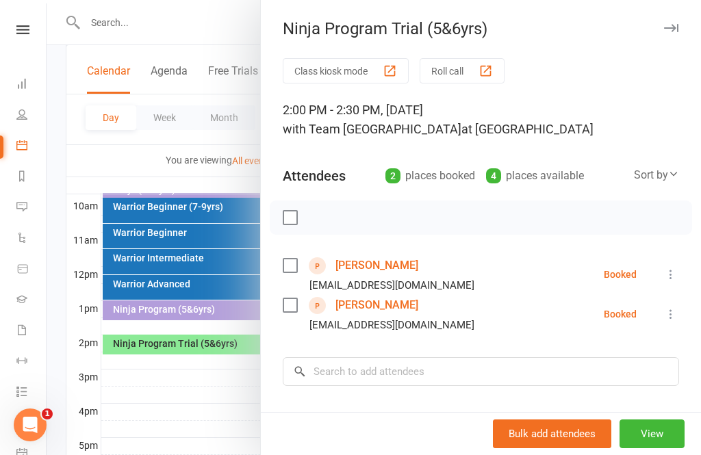
click at [118, 164] on div at bounding box center [374, 227] width 654 height 455
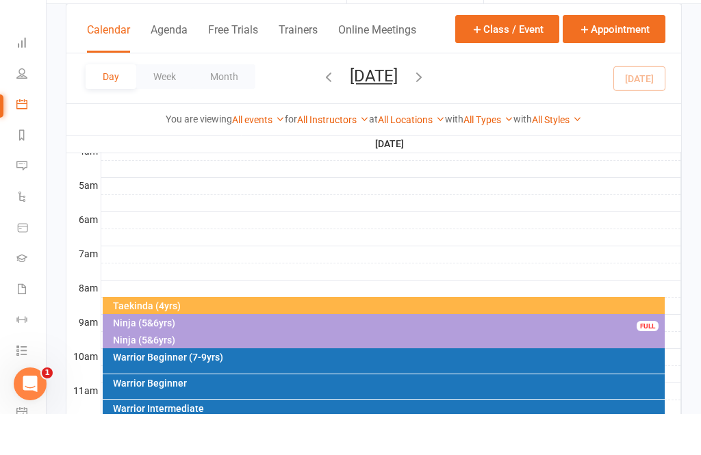
scroll to position [294, 0]
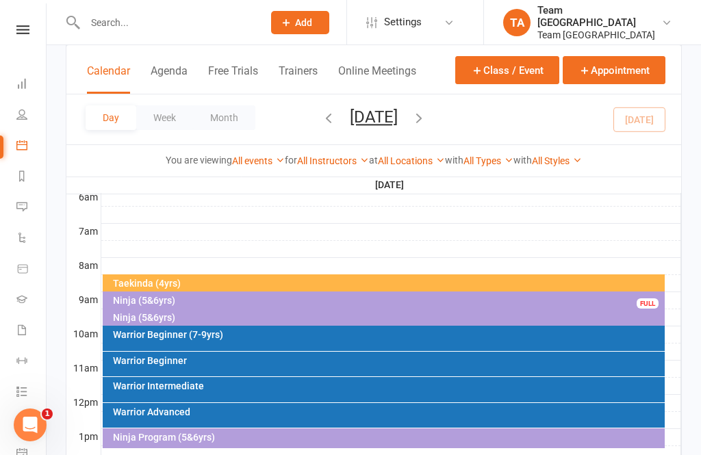
click at [174, 296] on div "Ninja (5&6yrs)" at bounding box center [387, 301] width 550 height 10
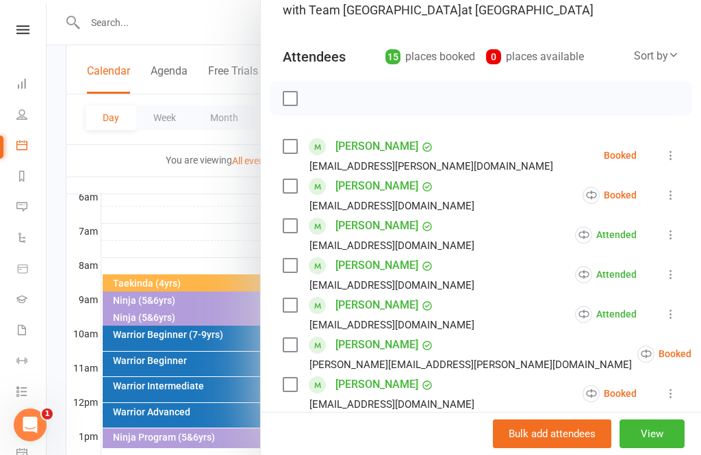
scroll to position [119, 0]
click at [672, 162] on icon at bounding box center [671, 156] width 14 height 14
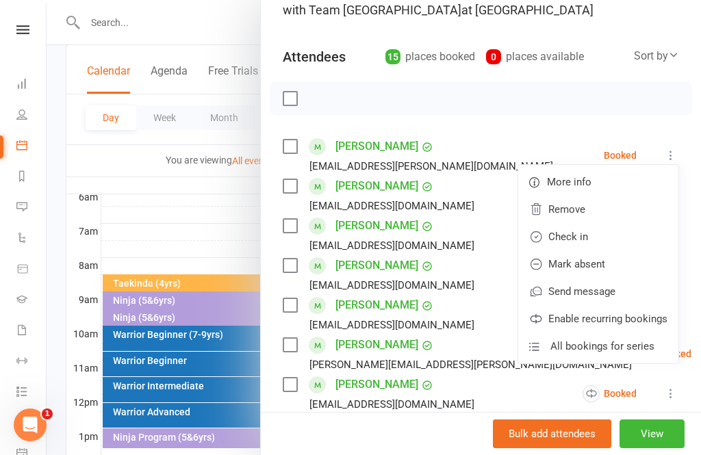
click at [612, 269] on link "Mark absent" at bounding box center [598, 263] width 160 height 27
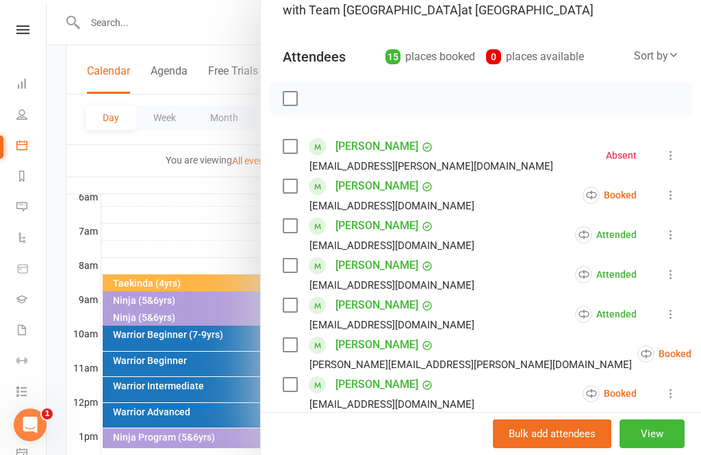
click at [670, 200] on icon at bounding box center [671, 195] width 14 height 14
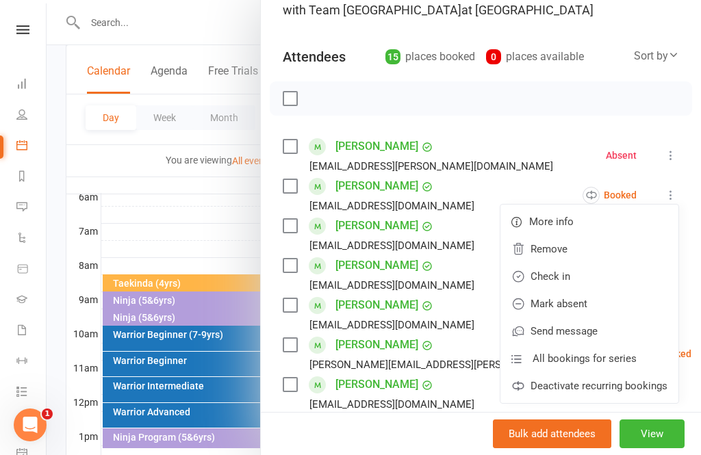
click at [583, 307] on link "Mark absent" at bounding box center [589, 303] width 178 height 27
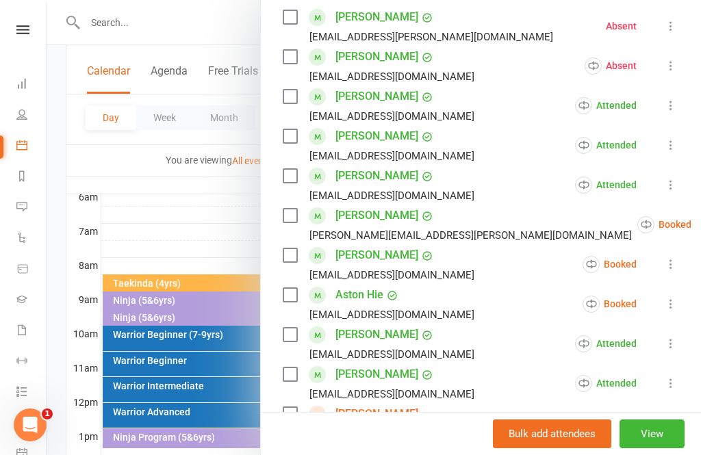
scroll to position [257, 0]
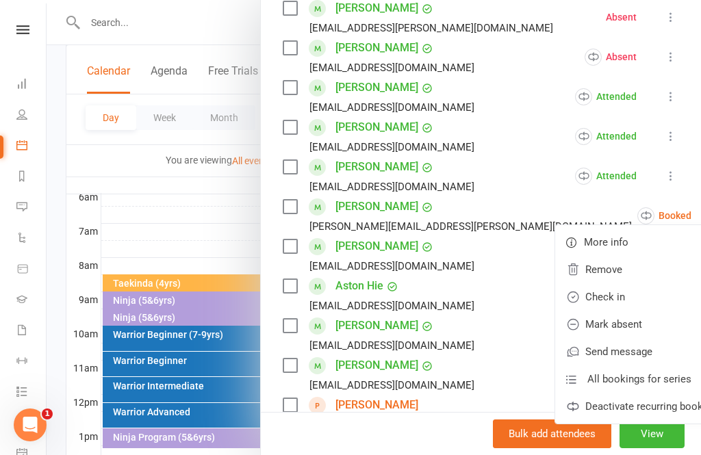
click at [582, 299] on link "Check in" at bounding box center [644, 296] width 178 height 27
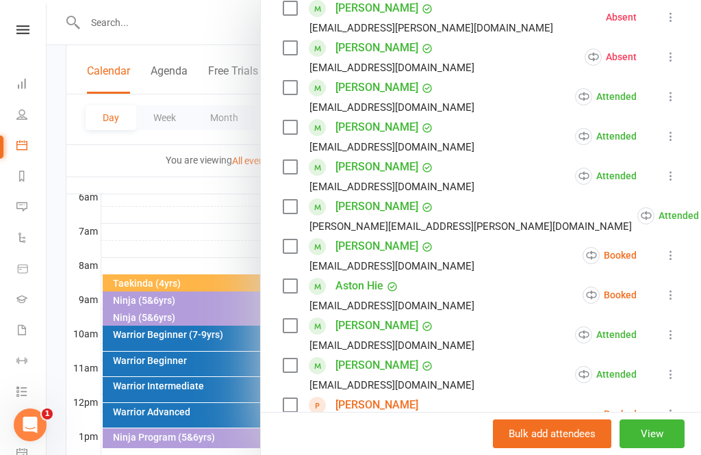
click at [676, 253] on icon at bounding box center [671, 255] width 14 height 14
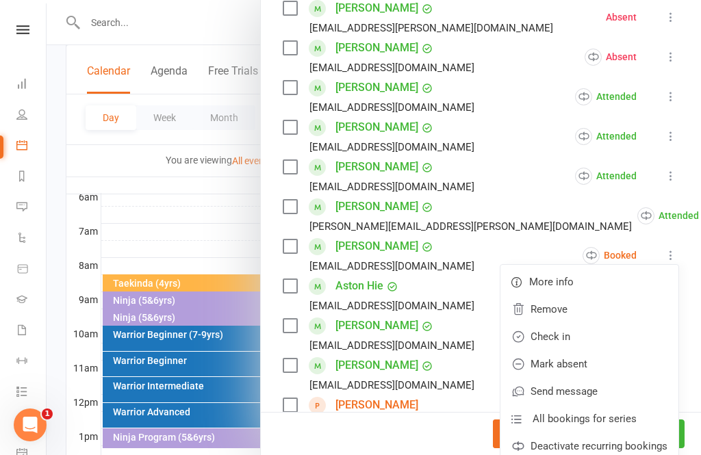
click at [588, 366] on link "Mark absent" at bounding box center [589, 363] width 178 height 27
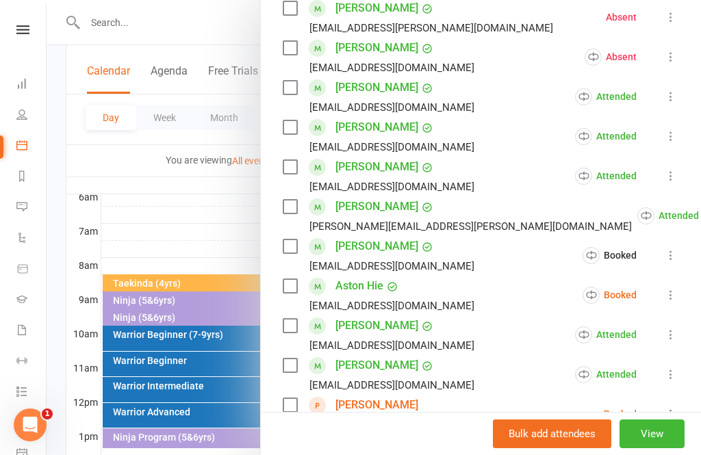
click at [672, 300] on icon at bounding box center [671, 295] width 14 height 14
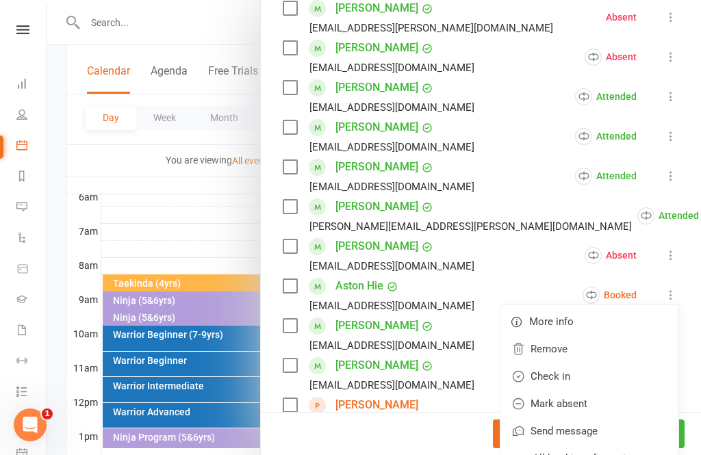
click at [586, 379] on link "Check in" at bounding box center [589, 376] width 178 height 27
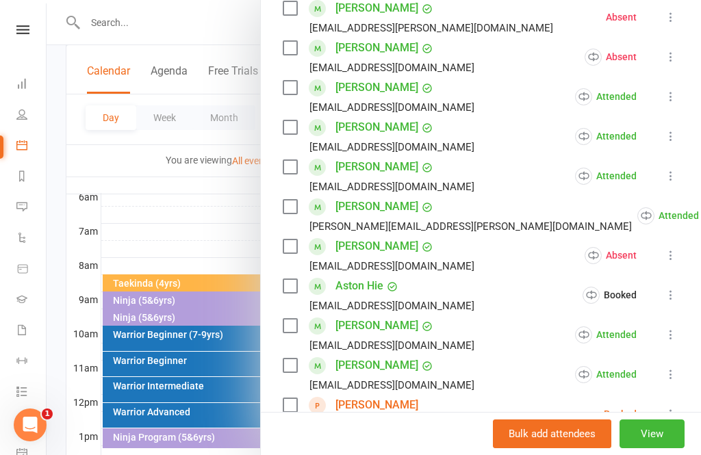
scroll to position [408, 0]
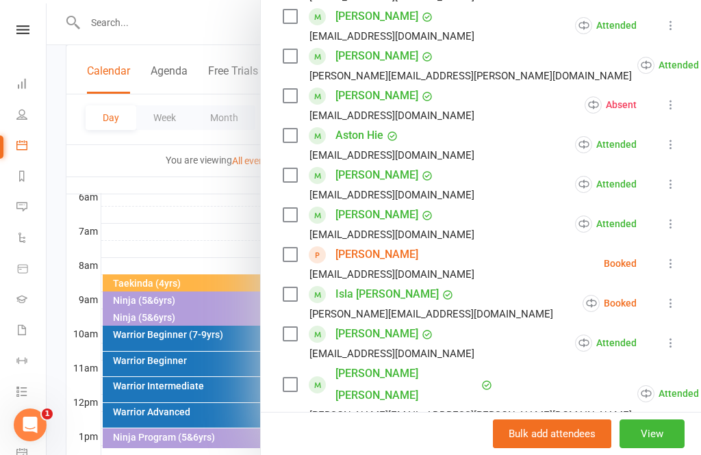
click at [678, 266] on icon at bounding box center [671, 264] width 14 height 14
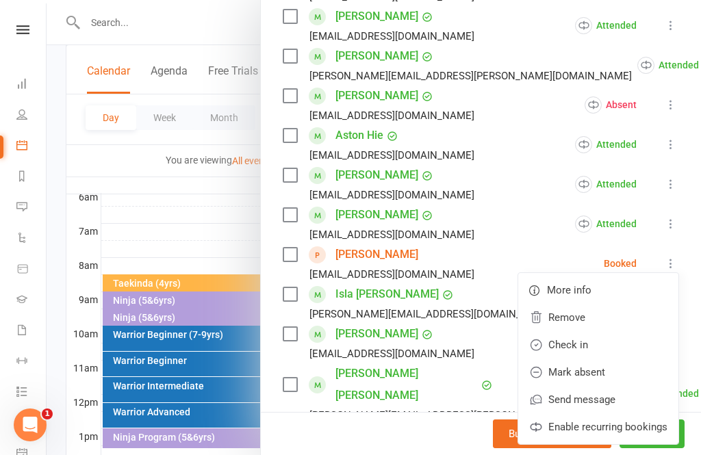
click at [520, 236] on li "Jack Maver matt@airfit.com.au Attended More info Remove Mark absent Undo check-…" at bounding box center [481, 224] width 396 height 40
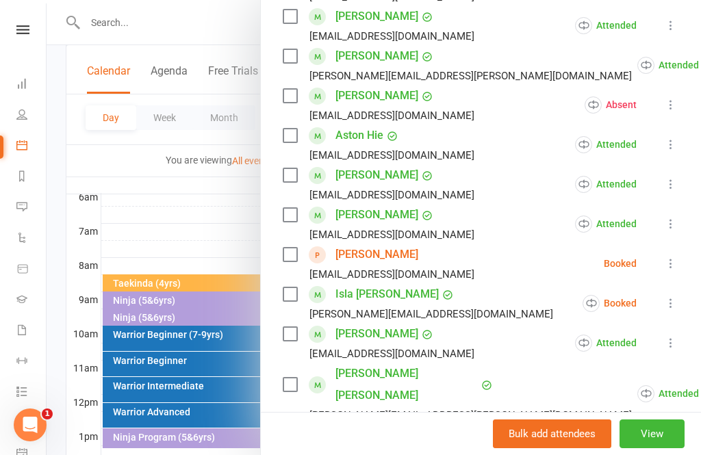
click at [678, 270] on icon at bounding box center [671, 264] width 14 height 14
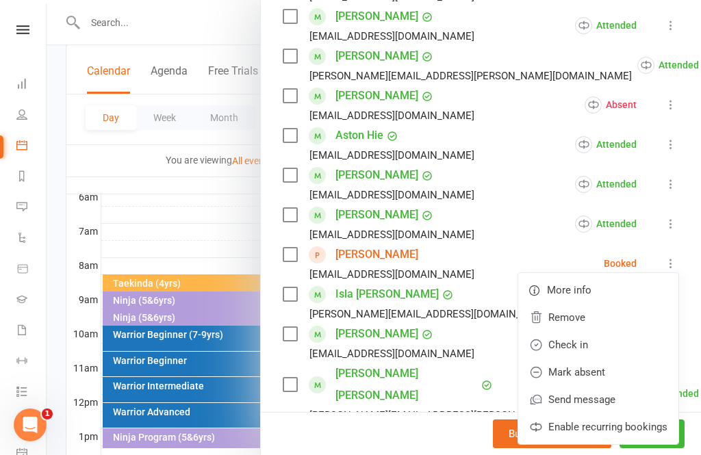
click at [609, 371] on link "Mark absent" at bounding box center [598, 372] width 160 height 27
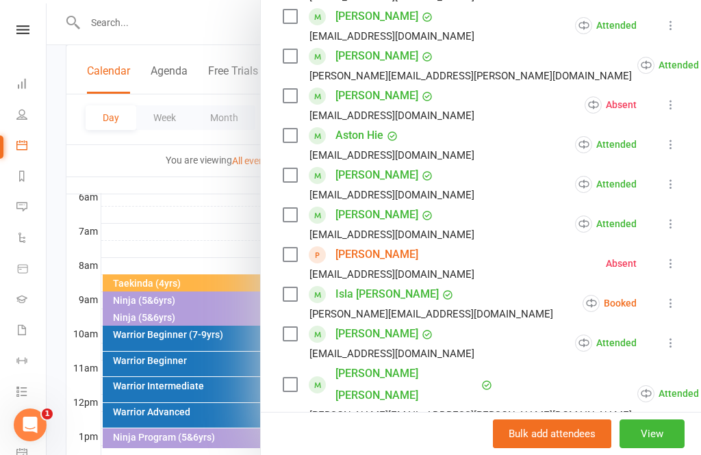
click at [678, 309] on icon at bounding box center [671, 303] width 14 height 14
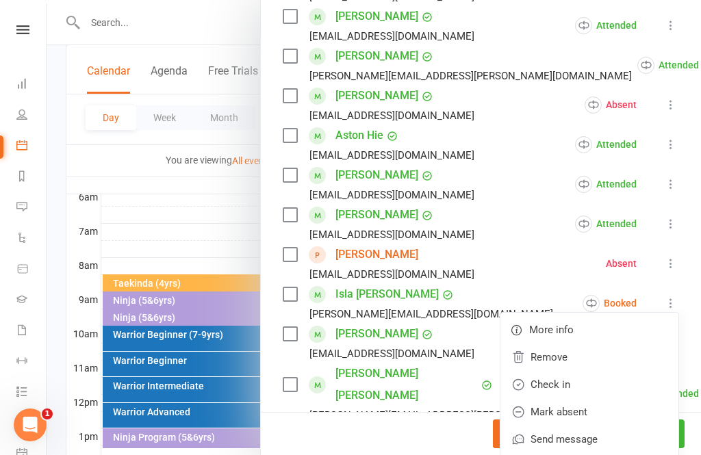
click at [571, 391] on link "Check in" at bounding box center [589, 384] width 178 height 27
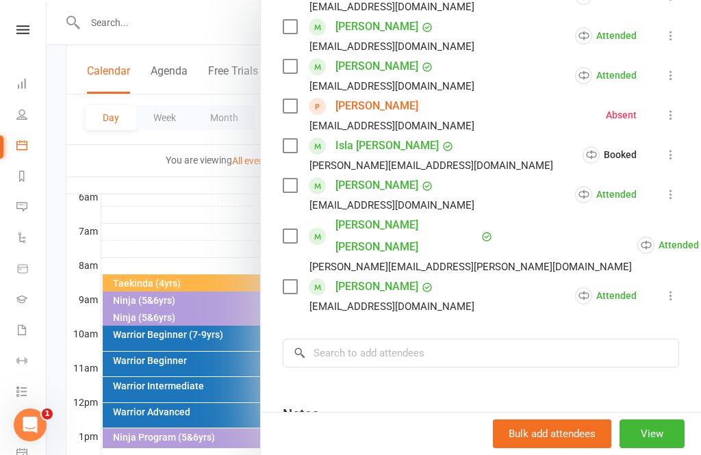
scroll to position [586, 0]
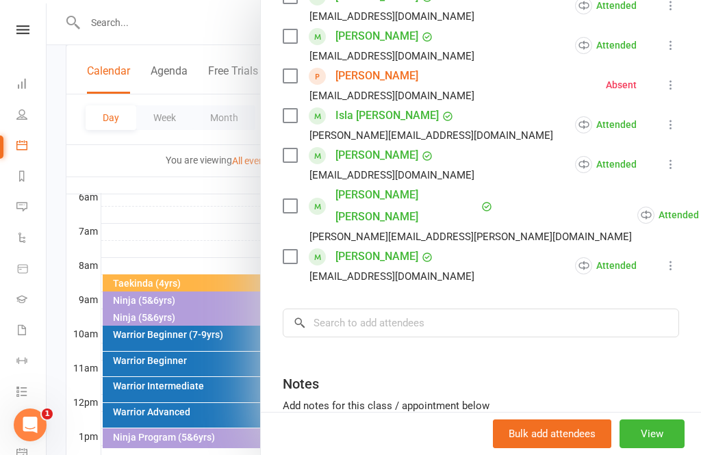
click at [658, 448] on button "View" at bounding box center [651, 434] width 65 height 29
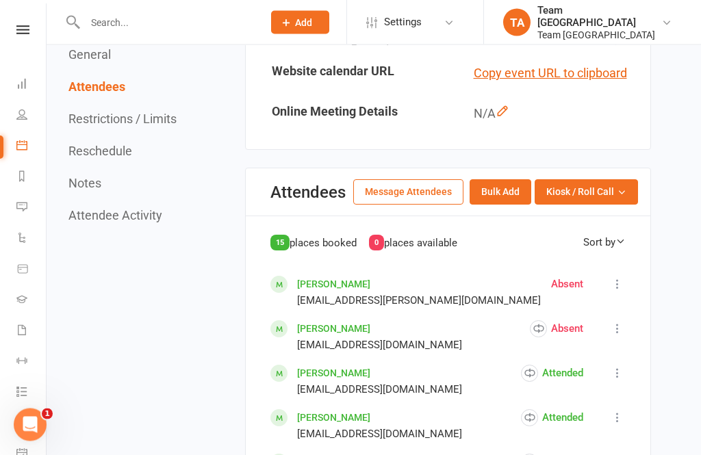
scroll to position [636, 0]
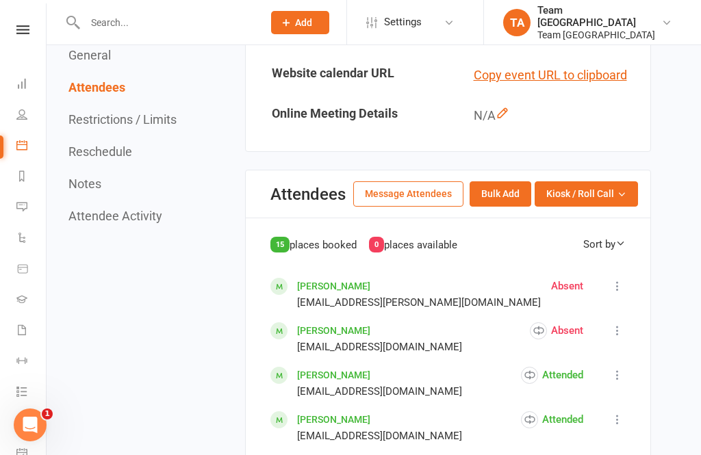
click at [621, 206] on button "Kiosk / Roll Call" at bounding box center [585, 193] width 103 height 25
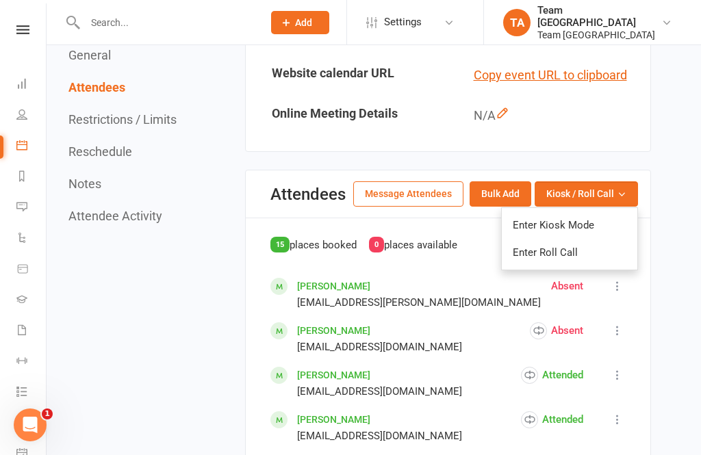
click at [587, 266] on link "Enter Roll Call" at bounding box center [570, 252] width 136 height 27
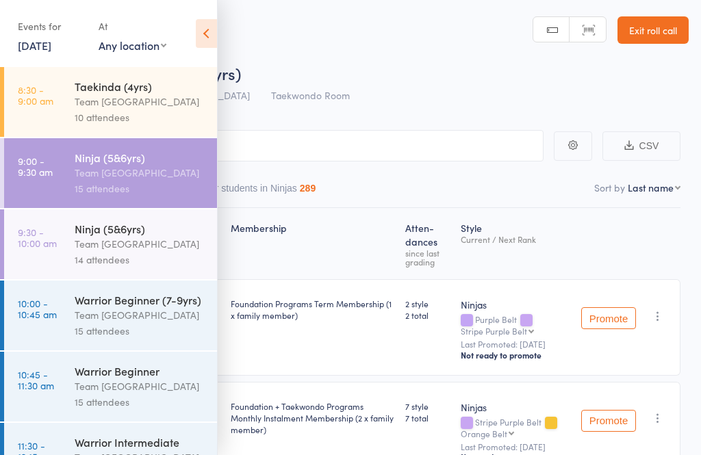
click at [144, 172] on div "Team [GEOGRAPHIC_DATA]" at bounding box center [140, 173] width 131 height 16
click at [149, 161] on div "Ninja (5&6yrs)" at bounding box center [140, 157] width 131 height 15
click at [211, 31] on icon at bounding box center [206, 33] width 21 height 29
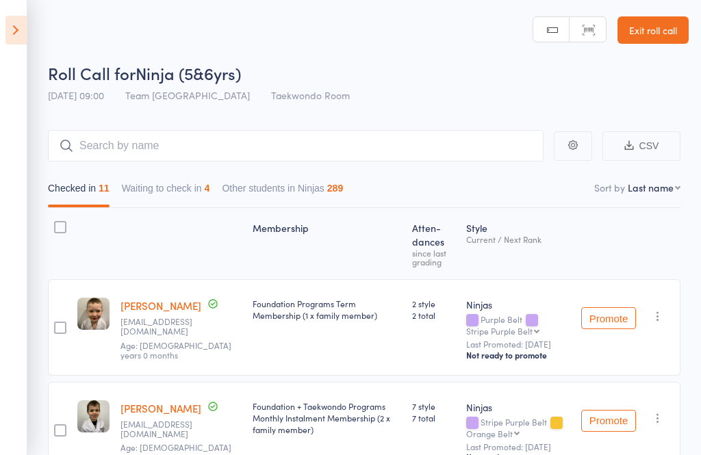
click at [170, 313] on link "[PERSON_NAME]" at bounding box center [160, 305] width 81 height 14
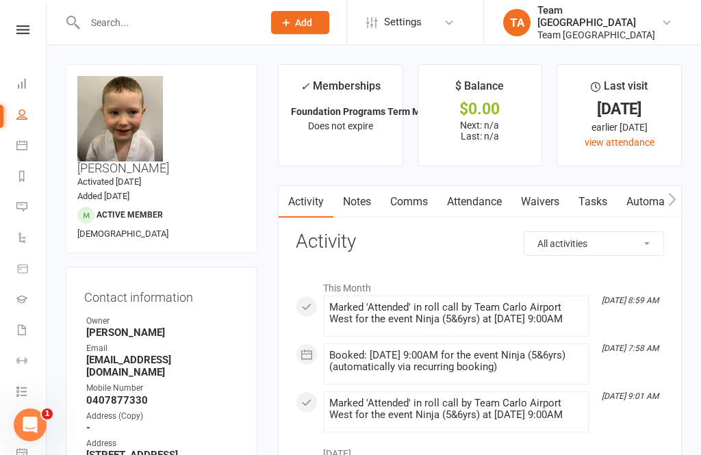
click at [27, 33] on icon at bounding box center [22, 29] width 13 height 9
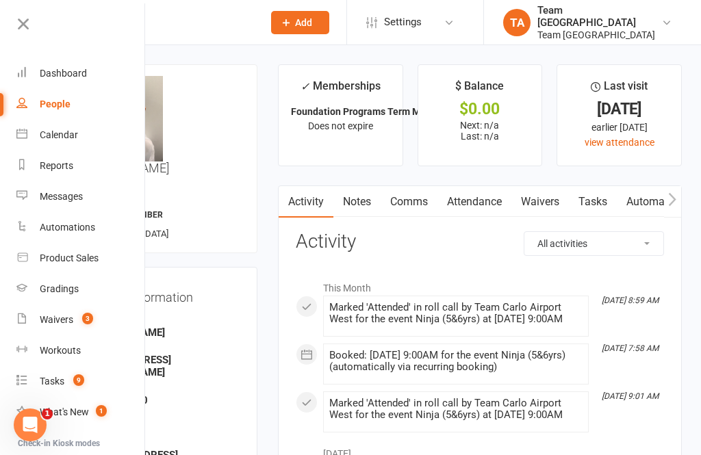
click at [79, 123] on link "Calendar" at bounding box center [80, 135] width 129 height 31
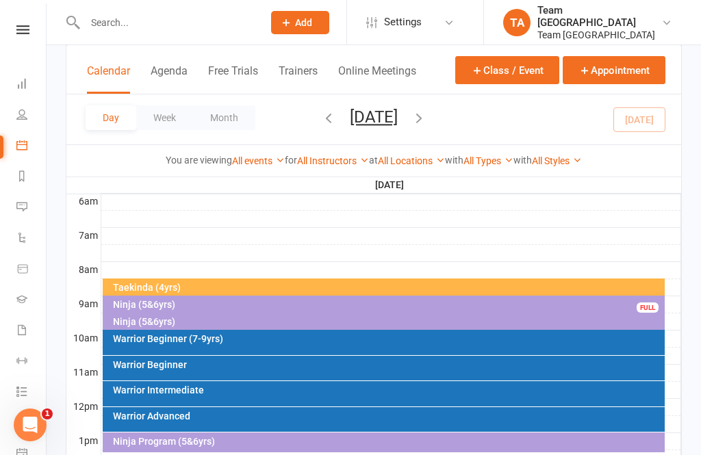
scroll to position [295, 0]
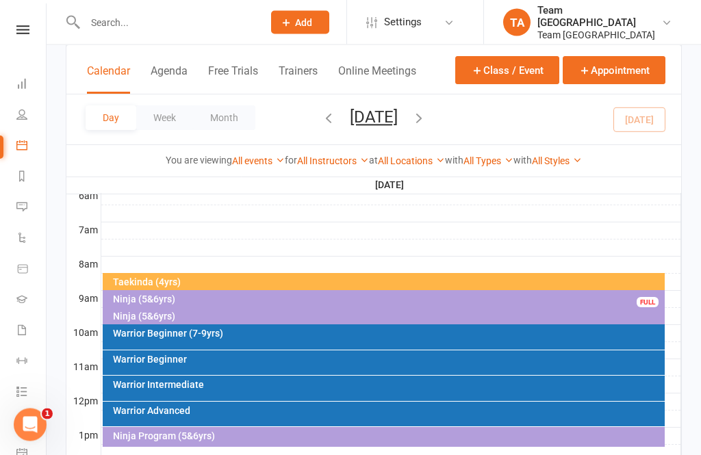
click at [179, 314] on div "Ninja (5&6yrs)" at bounding box center [387, 317] width 550 height 10
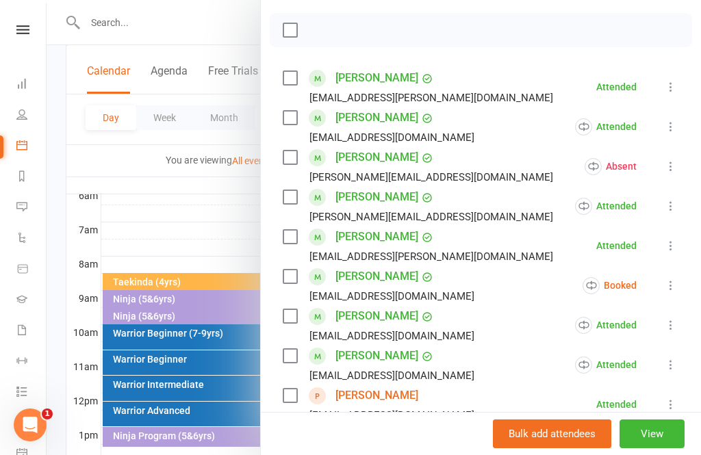
scroll to position [321, 0]
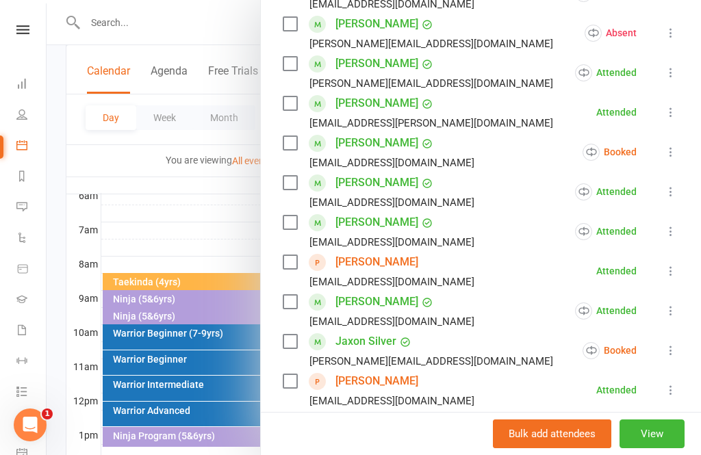
click at [675, 157] on icon at bounding box center [671, 152] width 14 height 14
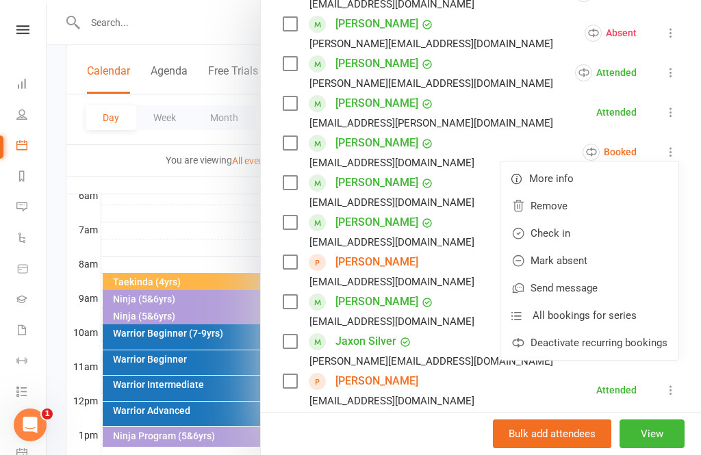
click at [593, 265] on link "Mark absent" at bounding box center [589, 260] width 178 height 27
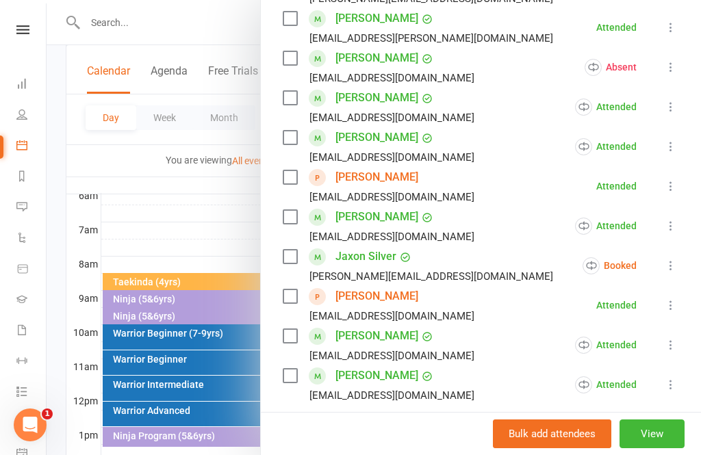
scroll to position [411, 0]
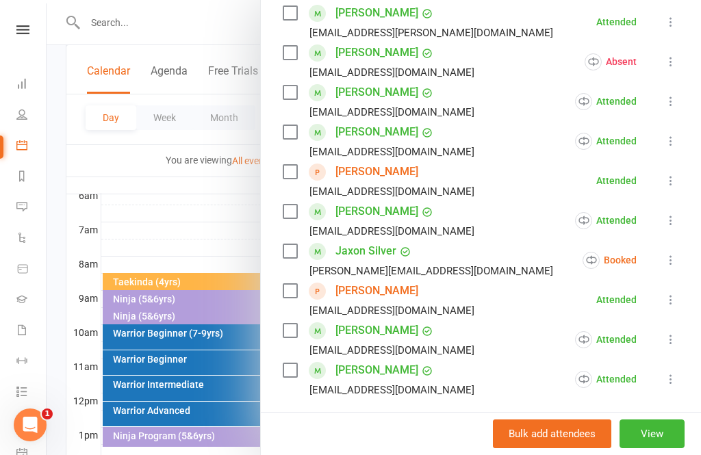
click at [678, 267] on icon at bounding box center [671, 260] width 14 height 14
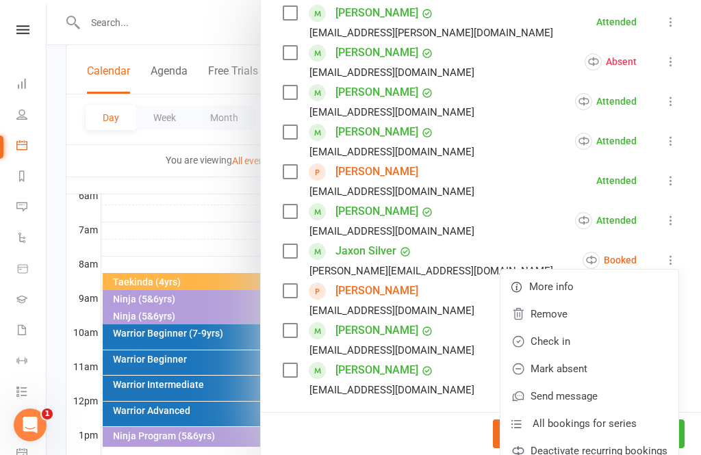
click at [602, 374] on link "Mark absent" at bounding box center [589, 368] width 178 height 27
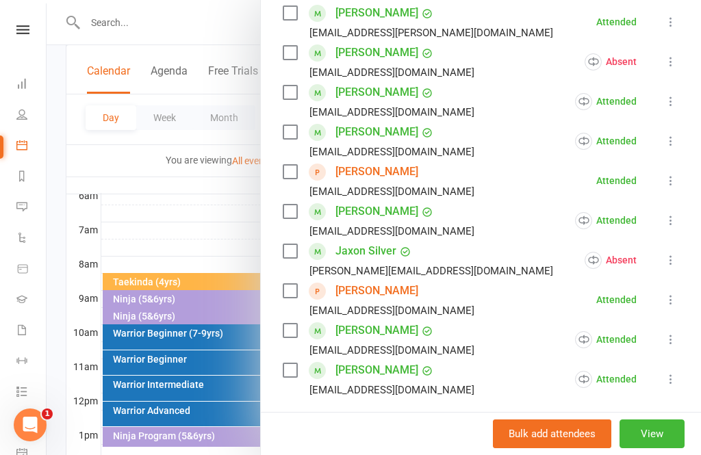
click at [654, 448] on button "View" at bounding box center [651, 434] width 65 height 29
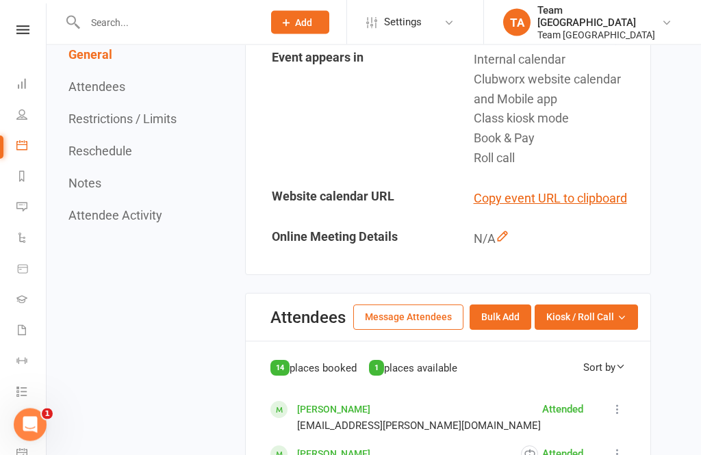
click at [619, 323] on icon "button" at bounding box center [622, 318] width 10 height 10
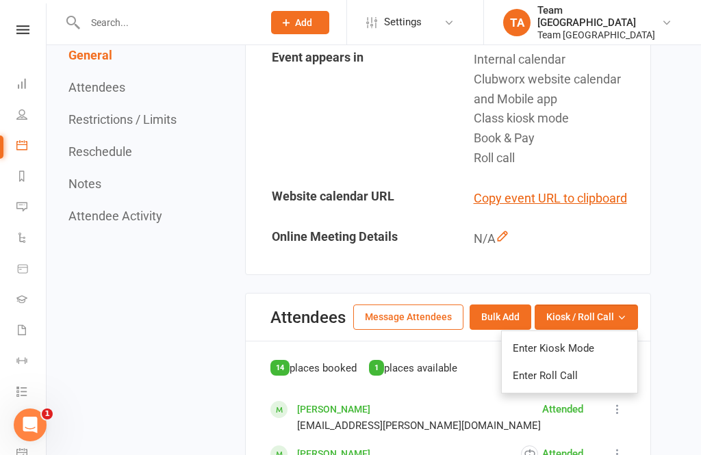
click at [586, 389] on link "Enter Roll Call" at bounding box center [570, 375] width 136 height 27
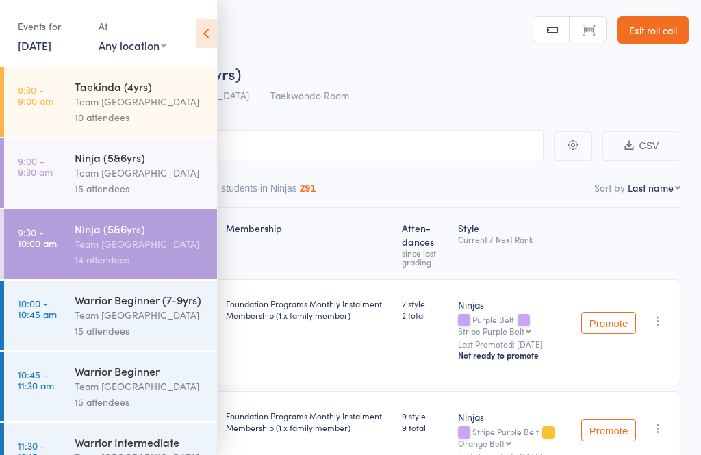
click at [153, 240] on div "Team [GEOGRAPHIC_DATA]" at bounding box center [140, 244] width 131 height 16
click at [214, 41] on icon at bounding box center [206, 33] width 21 height 29
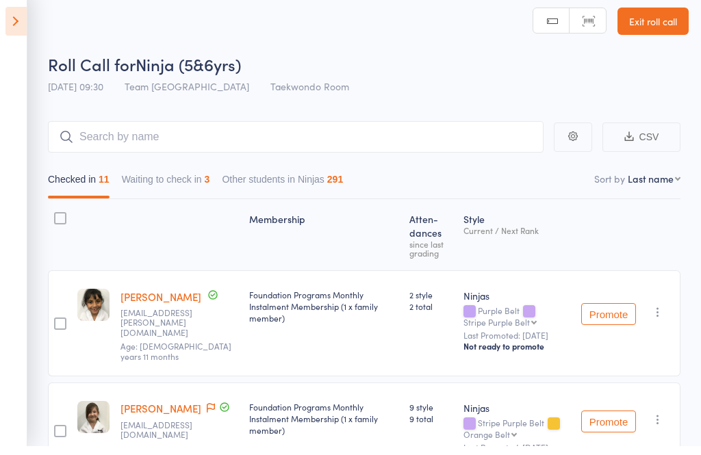
scroll to position [67, 0]
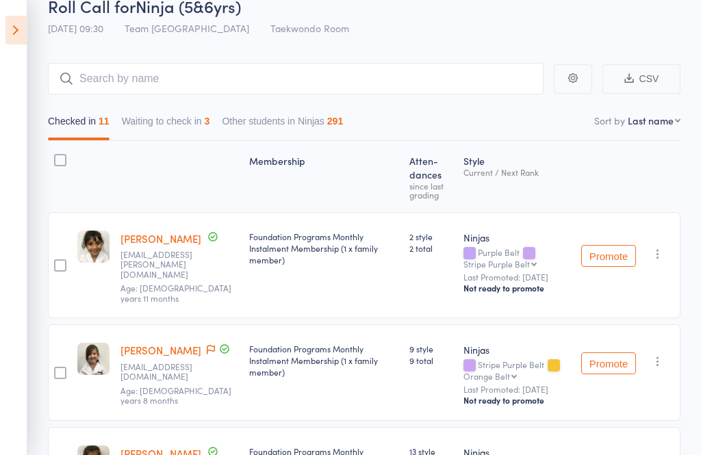
click at [174, 122] on button "Waiting to check in 3" at bounding box center [166, 124] width 88 height 31
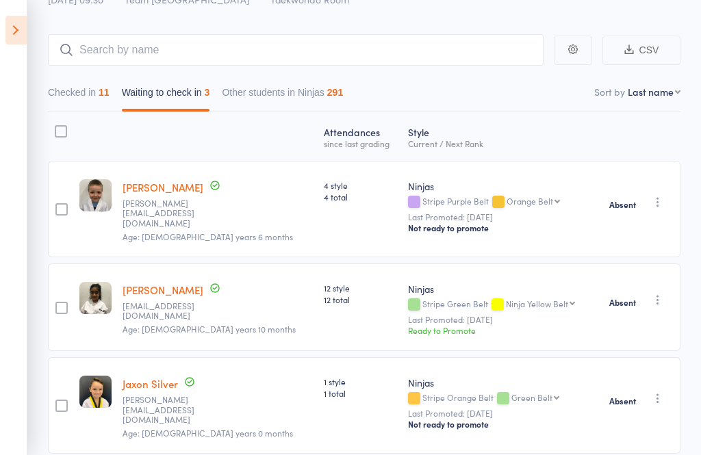
scroll to position [140, 0]
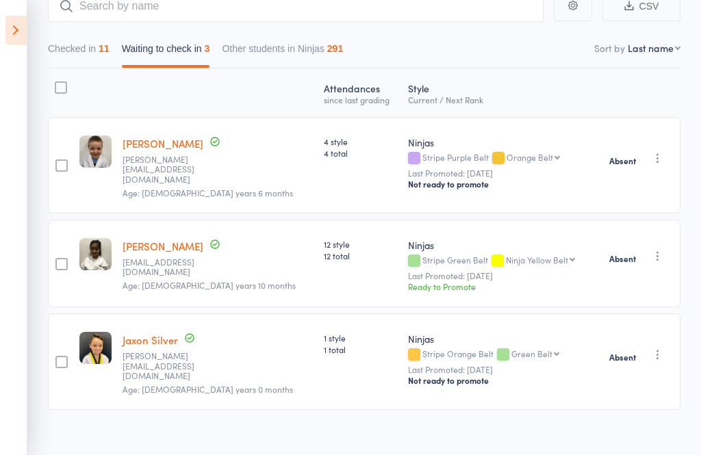
click at [665, 256] on icon "button" at bounding box center [658, 256] width 14 height 14
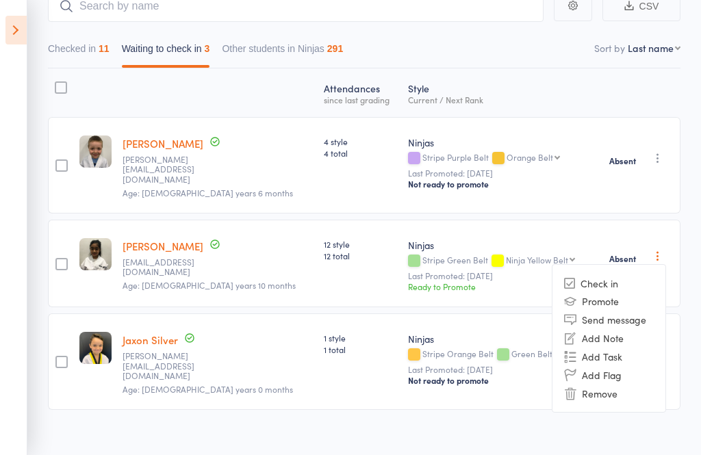
click at [613, 279] on li "Check in" at bounding box center [608, 282] width 113 height 17
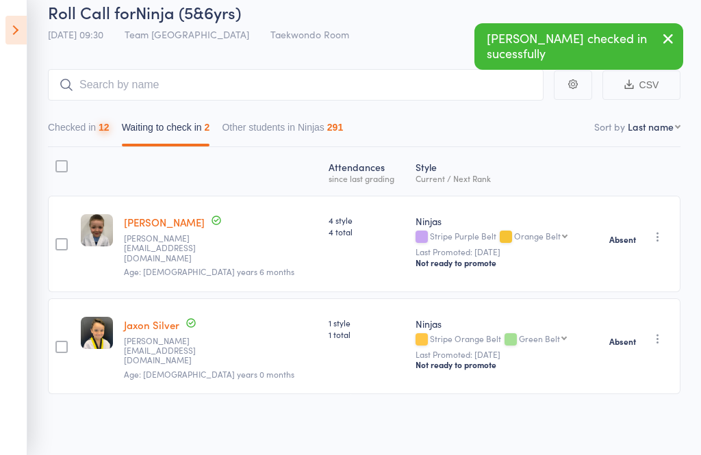
scroll to position [46, 0]
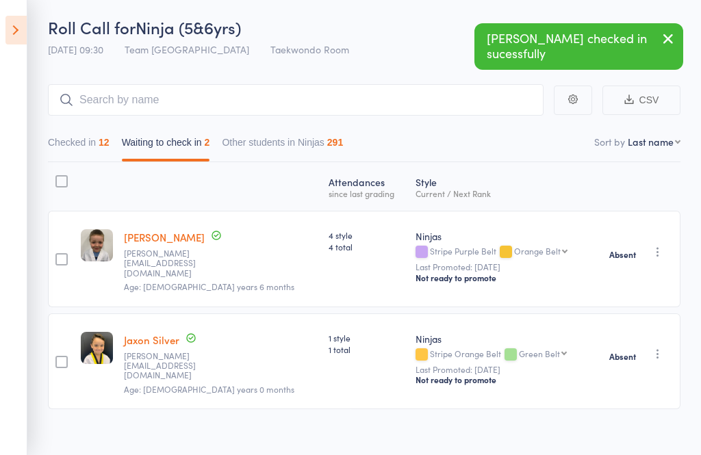
click at [150, 240] on link "[PERSON_NAME]" at bounding box center [164, 237] width 81 height 14
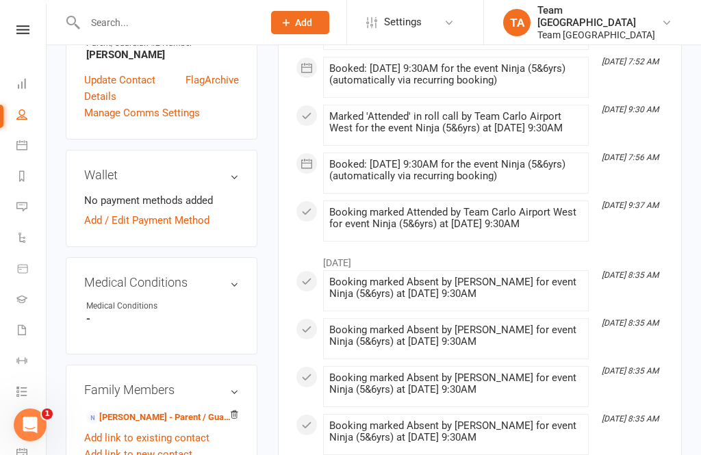
scroll to position [645, 0]
click at [157, 410] on link "[PERSON_NAME] - Parent / Guardian" at bounding box center [159, 417] width 146 height 14
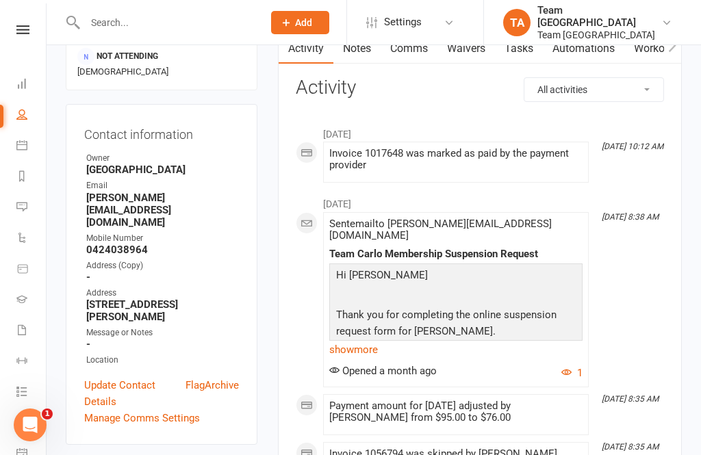
scroll to position [143, 0]
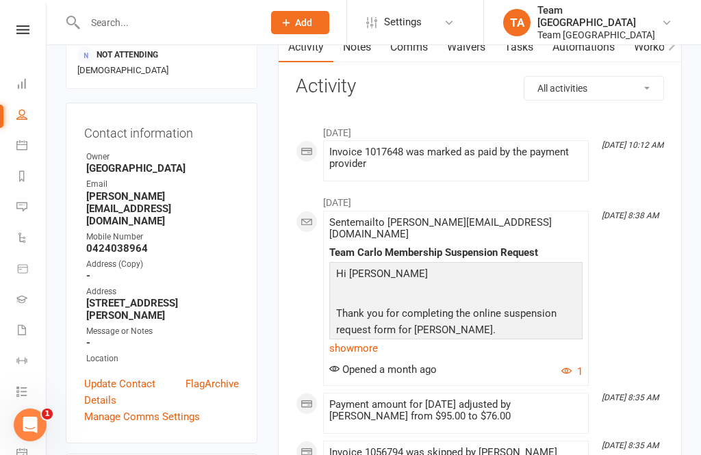
click at [354, 339] on link "show more" at bounding box center [455, 348] width 253 height 19
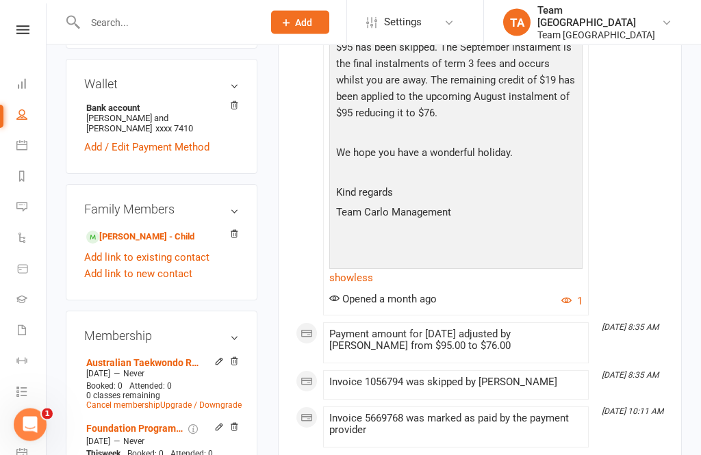
scroll to position [538, 0]
click at [26, 31] on icon at bounding box center [22, 29] width 13 height 9
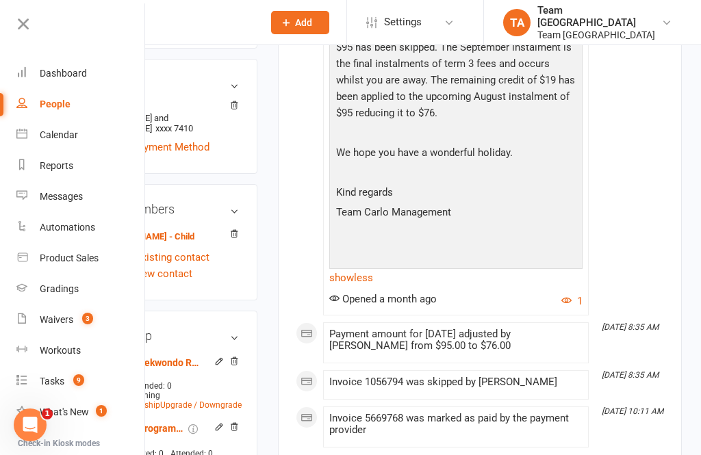
click at [77, 135] on div "Calendar" at bounding box center [59, 134] width 38 height 11
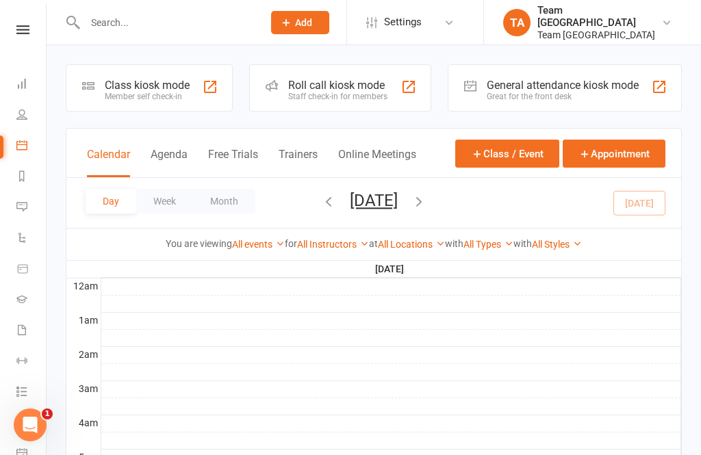
click at [24, 29] on icon at bounding box center [22, 29] width 13 height 9
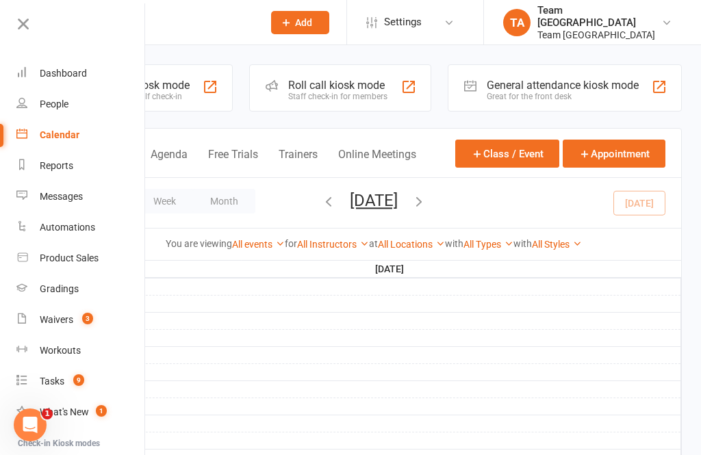
click at [85, 133] on link "Calendar" at bounding box center [80, 135] width 129 height 31
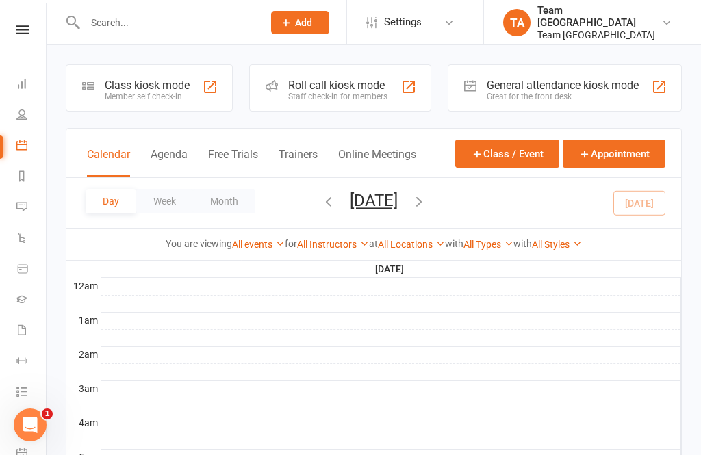
click at [398, 201] on button "[DATE]" at bounding box center [374, 200] width 48 height 19
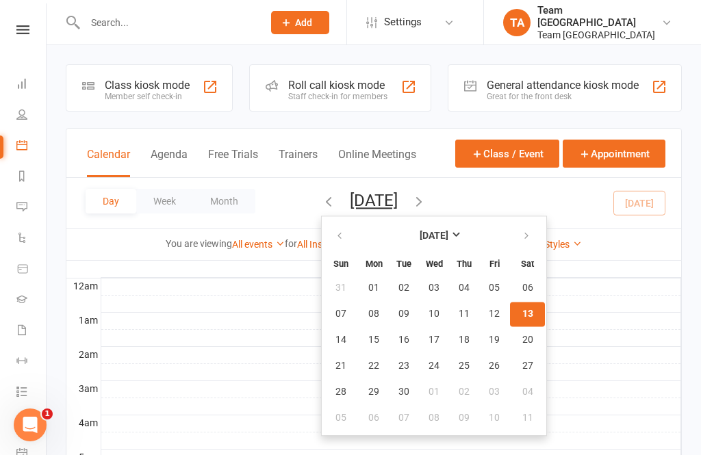
click at [522, 319] on span "13" at bounding box center [527, 314] width 11 height 11
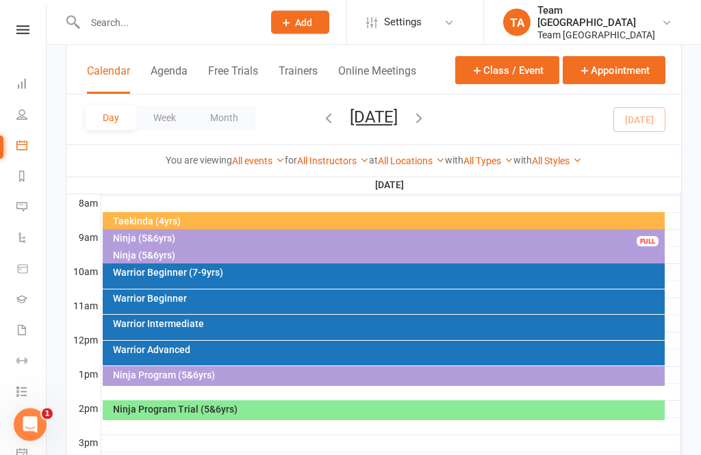
scroll to position [354, 0]
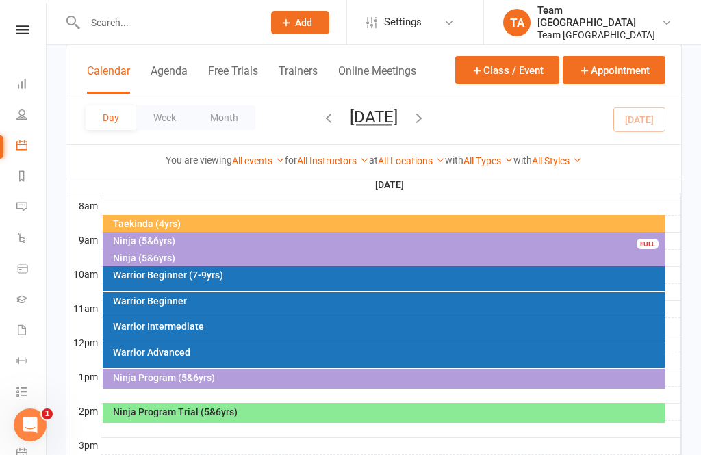
click at [260, 281] on div "Warrior Beginner (7-9yrs)" at bounding box center [384, 278] width 563 height 25
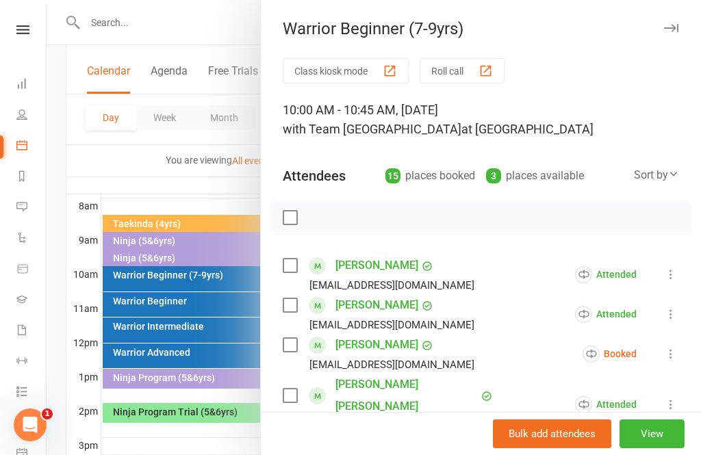
click at [678, 354] on icon at bounding box center [671, 354] width 14 height 14
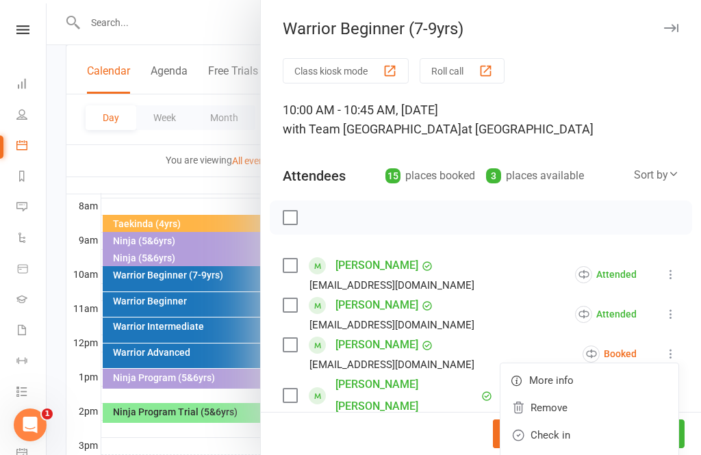
click at [588, 454] on link "Mark absent" at bounding box center [589, 462] width 178 height 27
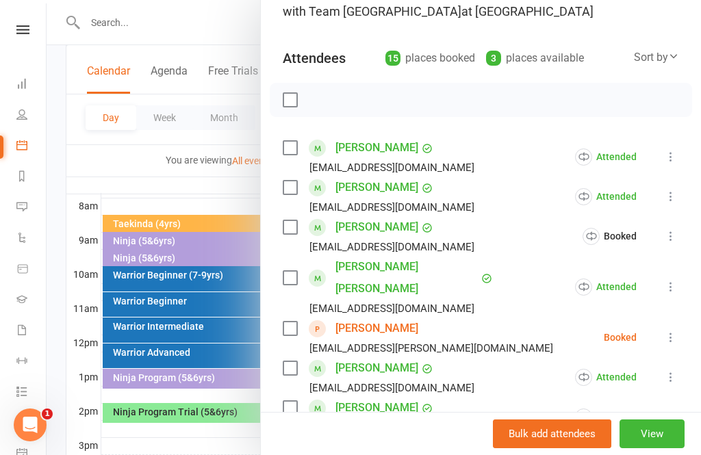
scroll to position [140, 0]
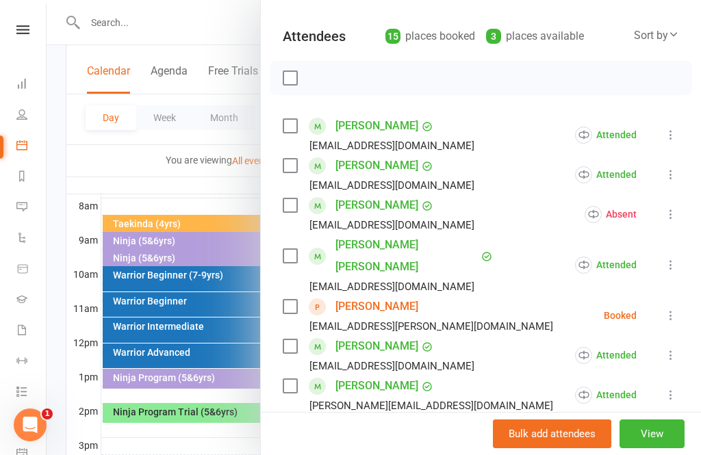
click at [677, 309] on icon at bounding box center [671, 316] width 14 height 14
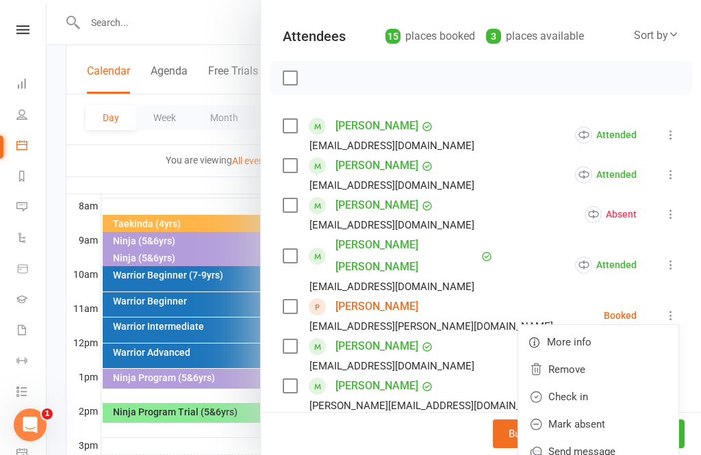
click at [606, 411] on link "Mark absent" at bounding box center [598, 424] width 160 height 27
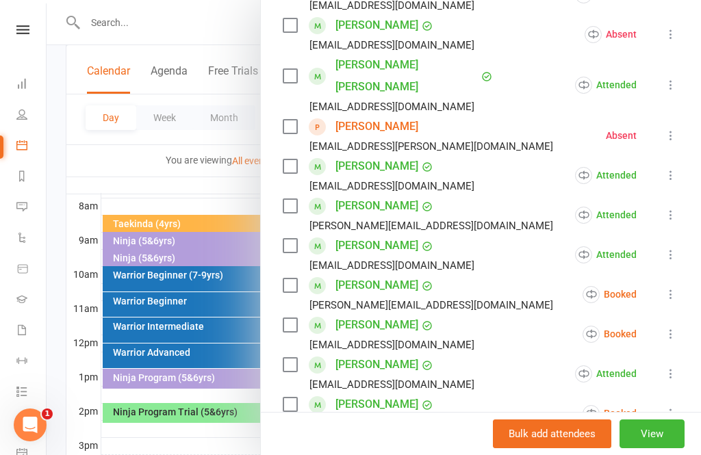
scroll to position [333, 0]
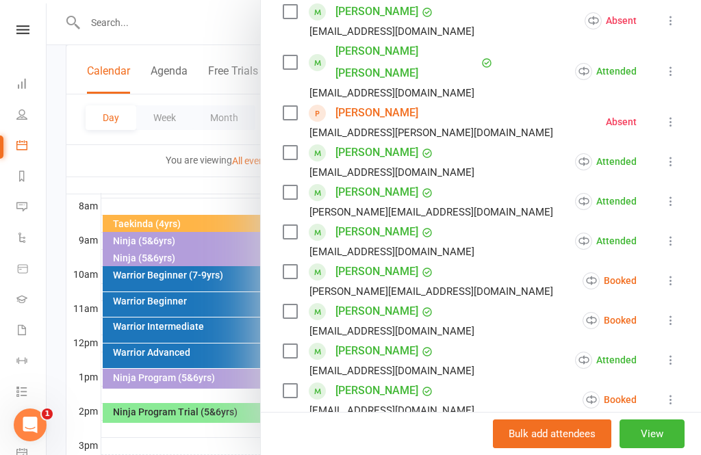
click at [678, 274] on icon at bounding box center [671, 281] width 14 height 14
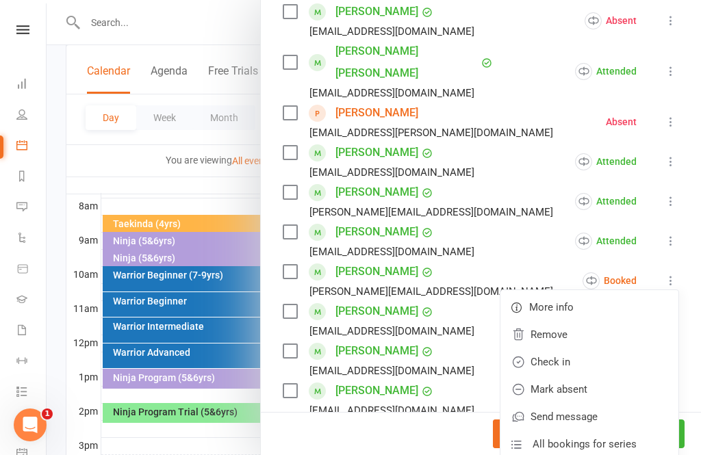
click at [589, 376] on link "Mark absent" at bounding box center [589, 389] width 178 height 27
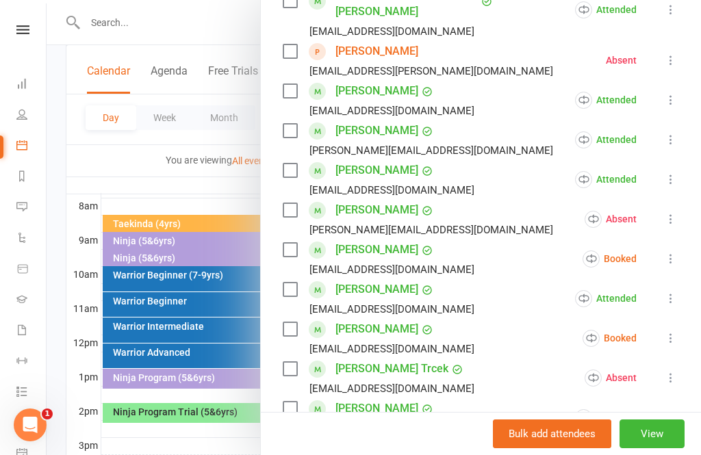
scroll to position [404, 0]
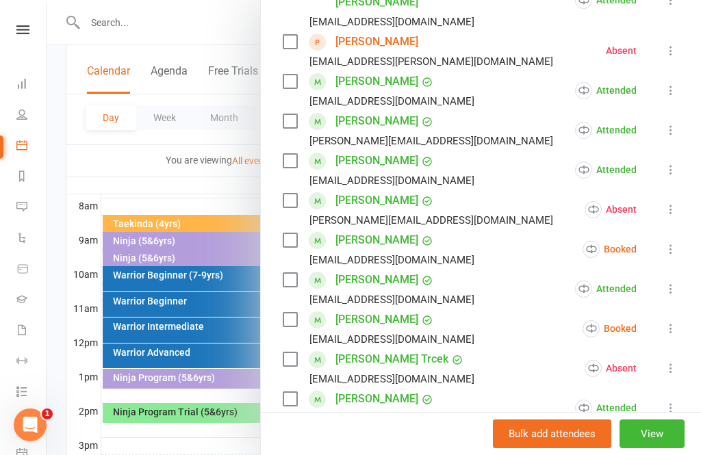
click at [678, 242] on icon at bounding box center [671, 249] width 14 height 14
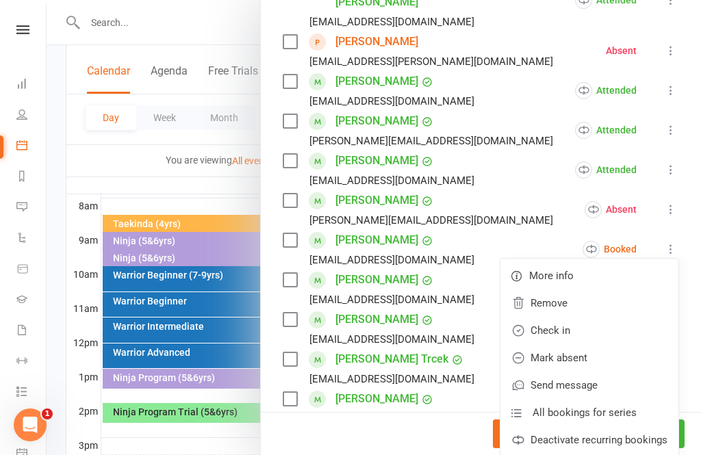
click at [598, 344] on link "Mark absent" at bounding box center [589, 357] width 178 height 27
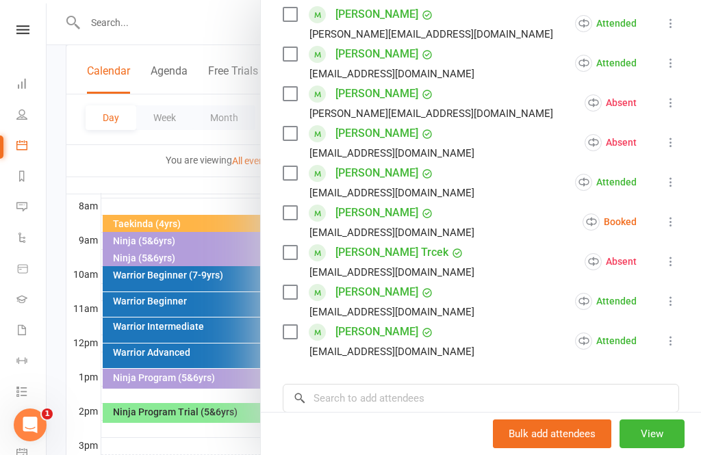
scroll to position [513, 0]
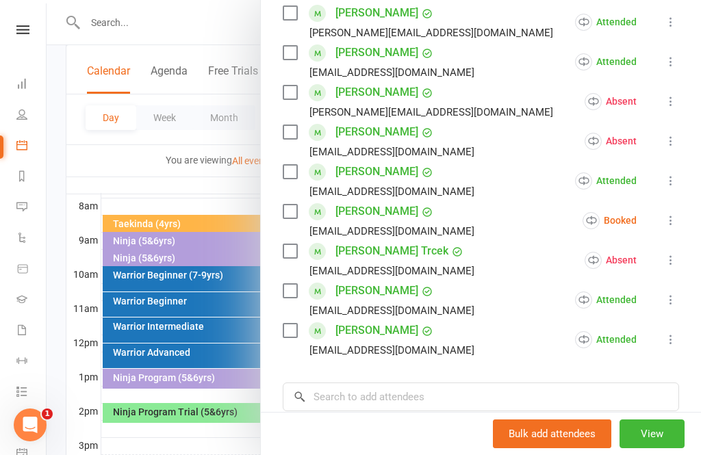
click at [665, 214] on icon at bounding box center [671, 221] width 14 height 14
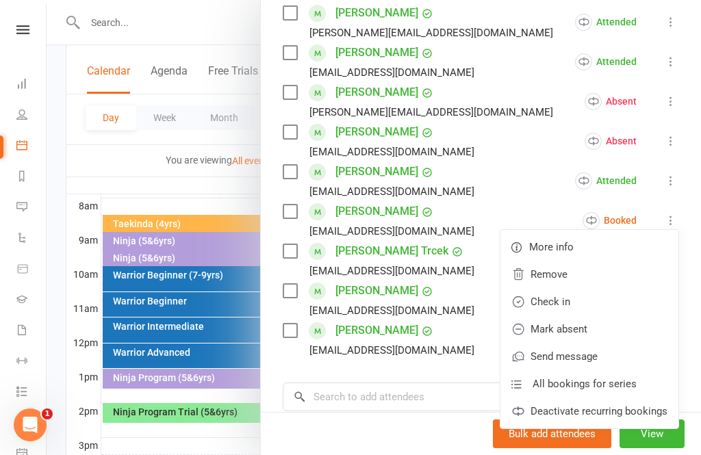
click at [593, 315] on link "Mark absent" at bounding box center [589, 328] width 178 height 27
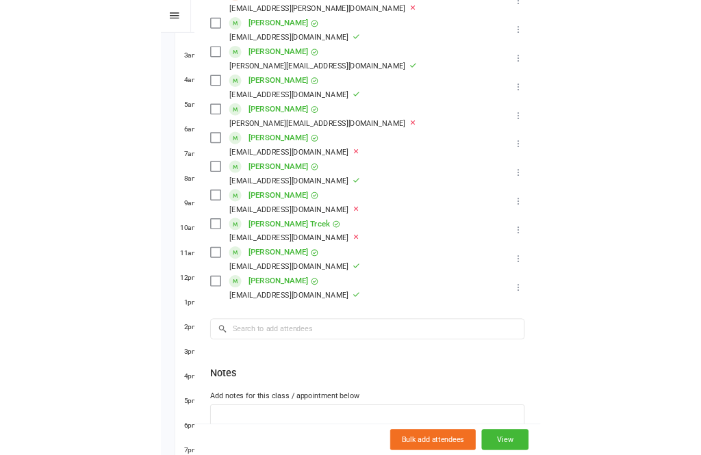
scroll to position [470, 0]
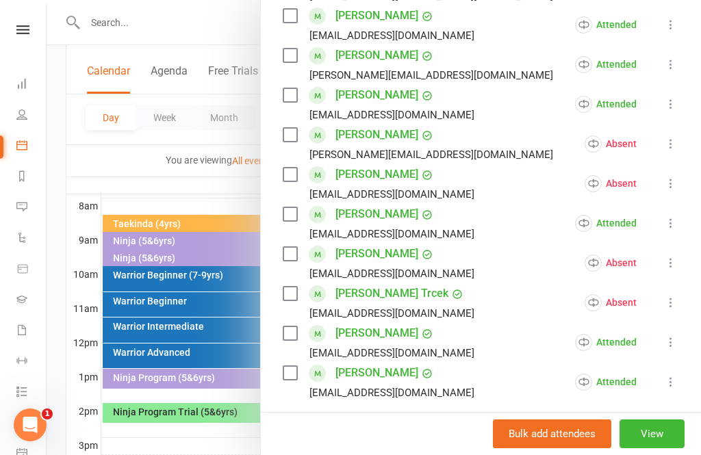
click at [146, 177] on div at bounding box center [374, 227] width 654 height 455
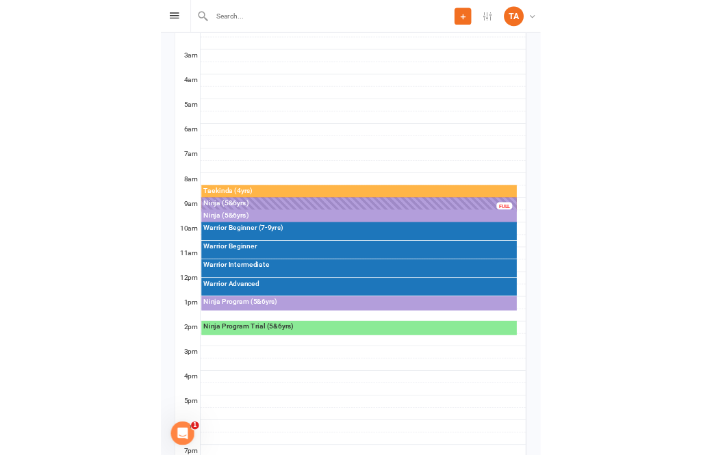
scroll to position [354, 0]
